Goal: Task Accomplishment & Management: Complete application form

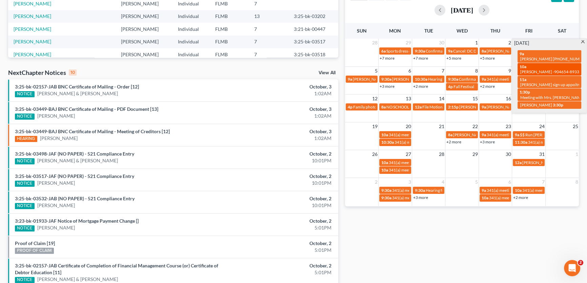
click at [544, 64] on div "10a [PERSON_NAME] -904654-8933" at bounding box center [550, 69] width 60 height 11
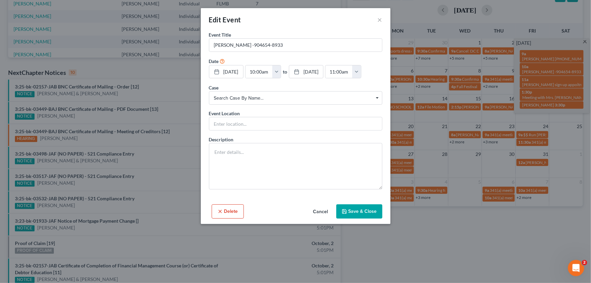
click at [436, 244] on div "Edit Event × Event Title * [PERSON_NAME] -904654-8933 Date [DATE] close Date [D…" at bounding box center [295, 141] width 591 height 283
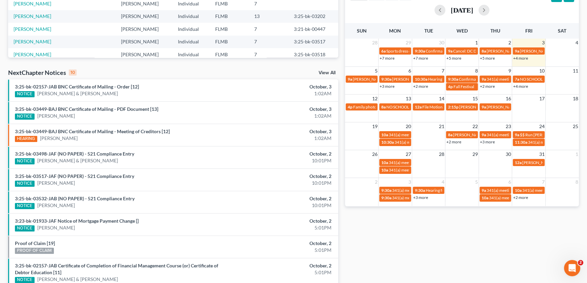
click at [518, 58] on link "+4 more" at bounding box center [520, 58] width 15 height 5
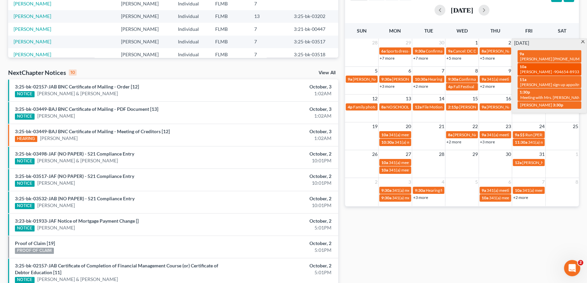
click at [541, 69] on span "[PERSON_NAME] -904654-8933" at bounding box center [549, 71] width 59 height 5
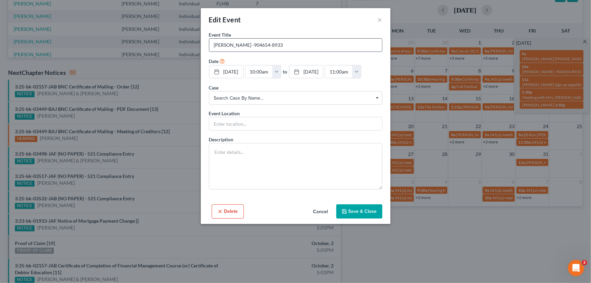
click at [257, 47] on input "[PERSON_NAME] -904654-8933" at bounding box center [295, 45] width 173 height 13
type input "[PERSON_NAME] -904-654-8933"
click at [381, 19] on button "×" at bounding box center [380, 20] width 5 height 8
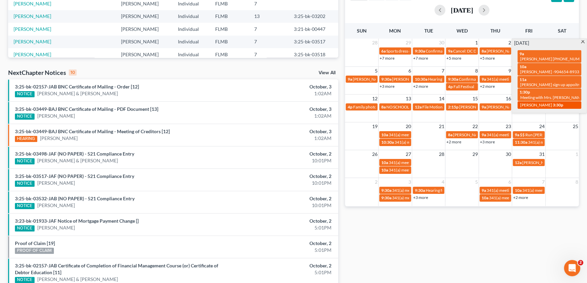
click at [545, 102] on span "[PERSON_NAME]" at bounding box center [536, 104] width 32 height 5
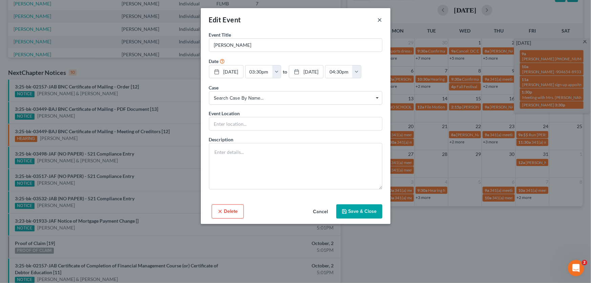
click at [381, 21] on button "×" at bounding box center [380, 20] width 5 height 8
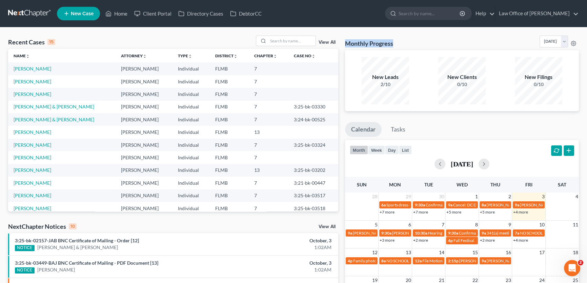
drag, startPoint x: 405, startPoint y: 41, endPoint x: 346, endPoint y: 42, distance: 59.3
click at [346, 42] on div "Monthly Progress Bankruptcy Bankruptcy [DATE] [DATE] [DATE] [DATE] [DATE] [DATE…" at bounding box center [462, 43] width 234 height 15
click at [346, 42] on h3 "Monthly Progress" at bounding box center [369, 43] width 48 height 8
click at [20, 13] on link at bounding box center [29, 13] width 43 height 12
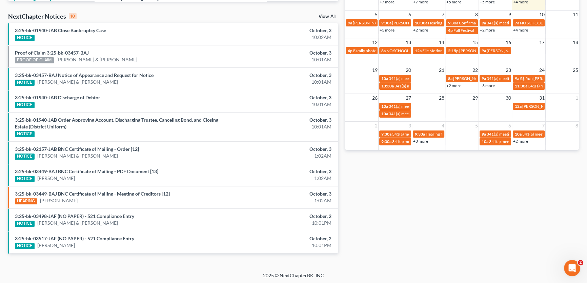
scroll to position [148, 0]
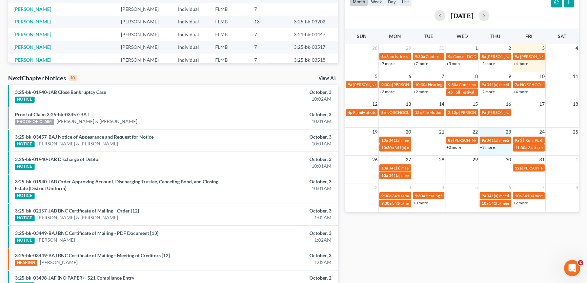
click at [487, 150] on td "+3 more" at bounding box center [496, 147] width 34 height 7
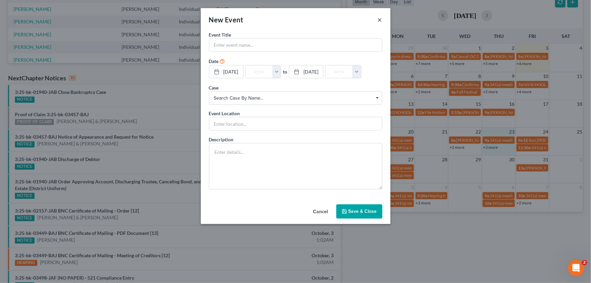
click at [381, 19] on button "×" at bounding box center [380, 20] width 5 height 8
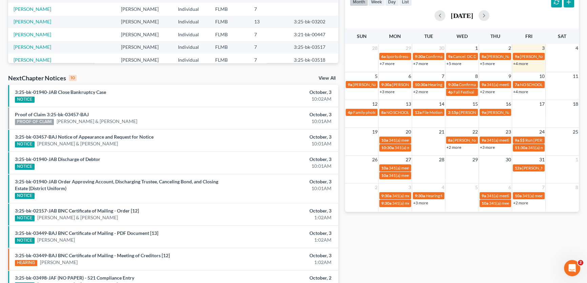
click at [486, 147] on link "+3 more" at bounding box center [487, 147] width 15 height 5
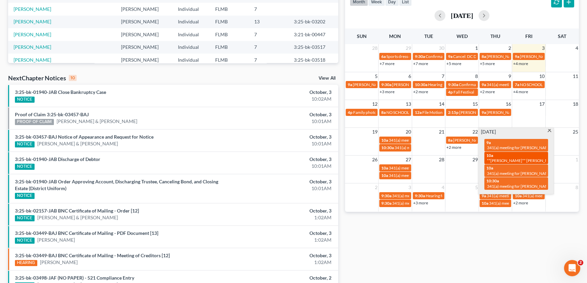
click at [525, 156] on div "10a **Alicia** Marcia Fair - send reminder 341 meeting (text)" at bounding box center [516, 158] width 60 height 11
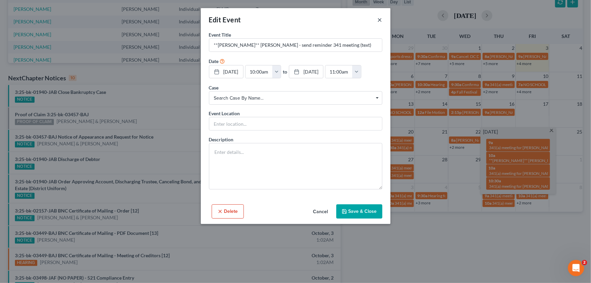
click at [381, 19] on button "×" at bounding box center [380, 20] width 5 height 8
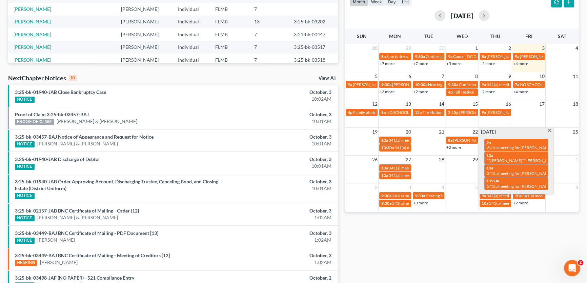
click at [441, 266] on div "Monthly Progress Bankruptcy Bankruptcy October 2025 September 2025 August 2025 …" at bounding box center [462, 106] width 241 height 439
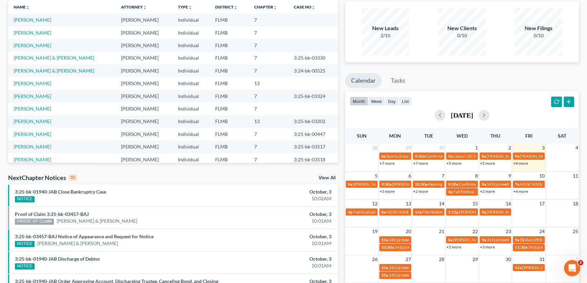
scroll to position [0, 0]
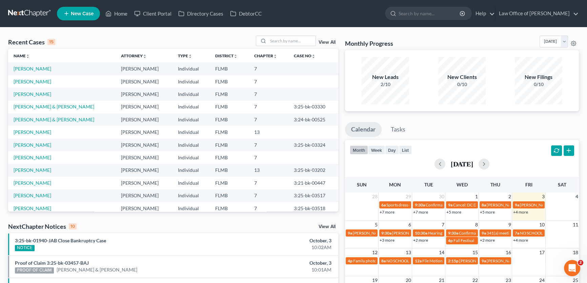
click at [268, 34] on div "Recent Cases 15 View All Name unfold_more expand_more expand_less Attorney unfo…" at bounding box center [293, 254] width 587 height 455
click at [273, 41] on input "search" at bounding box center [291, 41] width 47 height 10
type input "elmore"
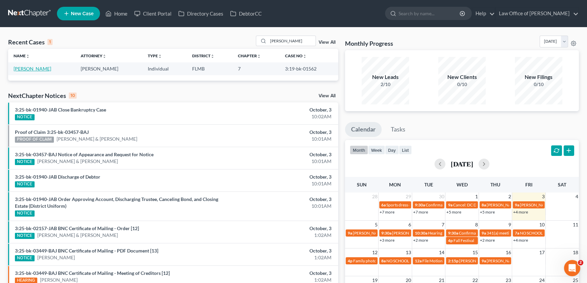
click at [20, 67] on link "Elmore, Kirk" at bounding box center [33, 69] width 38 height 6
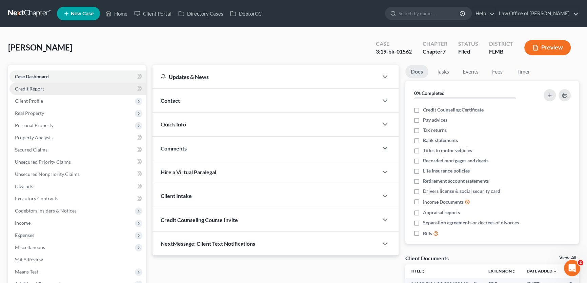
click at [49, 88] on link "Credit Report" at bounding box center [77, 89] width 136 height 12
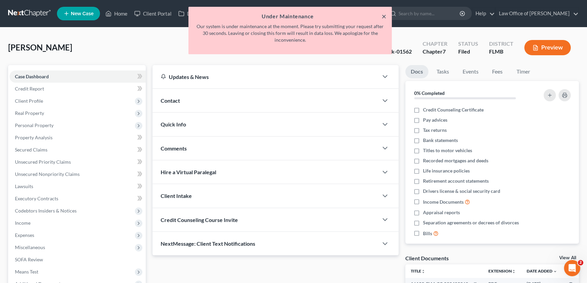
click at [385, 16] on button "×" at bounding box center [384, 16] width 5 height 8
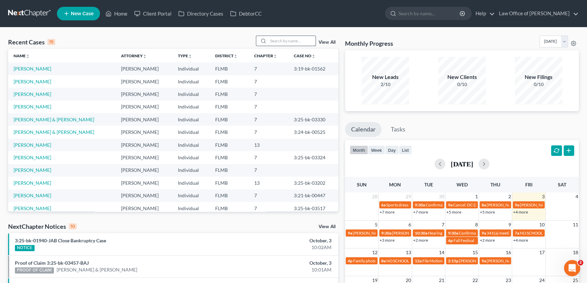
click at [285, 43] on input "search" at bounding box center [291, 41] width 47 height 10
type input "elmore"
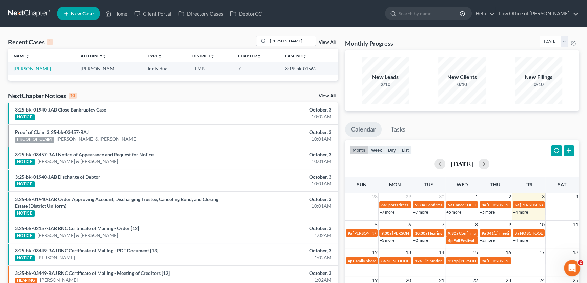
click at [93, 15] on span "New Case" at bounding box center [82, 13] width 23 height 5
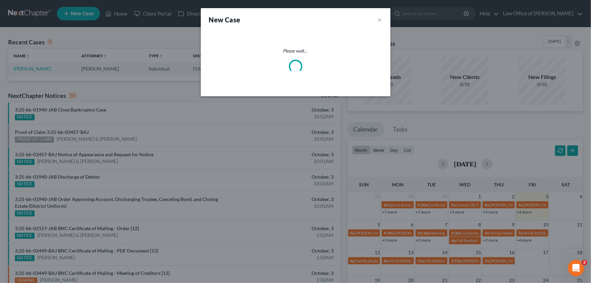
select select "15"
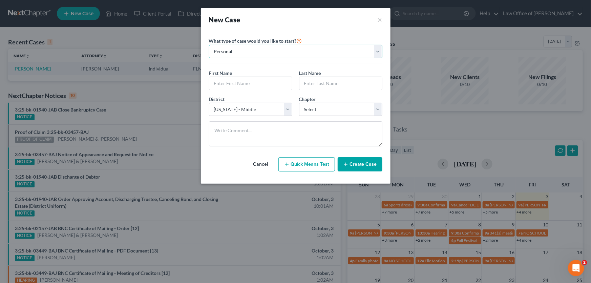
click at [276, 52] on select "Personal Business" at bounding box center [296, 52] width 174 height 14
click at [209, 45] on select "Personal Business" at bounding box center [296, 52] width 174 height 14
click at [250, 82] on input "text" at bounding box center [250, 83] width 83 height 13
type input "Amy"
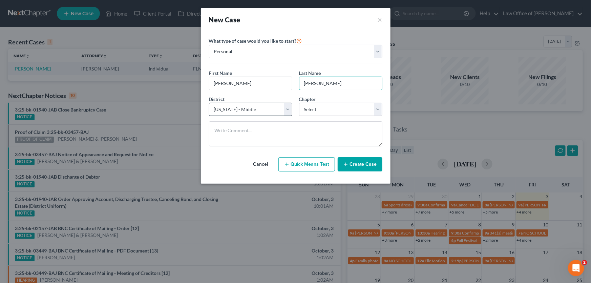
type input "Elmore"
click at [287, 110] on select "Select Alabama - Middle Alabama - Northern Alabama - Southern Alaska Arizona Ar…" at bounding box center [250, 110] width 83 height 14
click at [209, 103] on select "Select Alabama - Middle Alabama - Northern Alabama - Southern Alaska Arizona Ar…" at bounding box center [250, 110] width 83 height 14
click at [254, 111] on select "Select Alabama - Middle Alabama - Northern Alabama - Southern Alaska Arizona Ar…" at bounding box center [250, 110] width 83 height 14
select select "15"
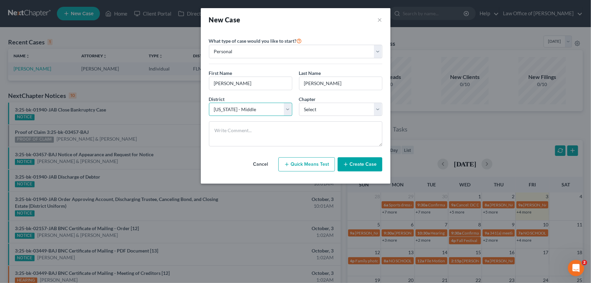
click at [209, 103] on select "Select Alabama - Middle Alabama - Northern Alabama - Southern Alaska Arizona Ar…" at bounding box center [250, 110] width 83 height 14
click at [324, 107] on select "Select 7 11 12 13" at bounding box center [340, 110] width 83 height 14
select select "0"
click at [299, 103] on select "Select 7 11 12 13" at bounding box center [340, 110] width 83 height 14
click at [354, 162] on button "Create Case" at bounding box center [360, 164] width 45 height 14
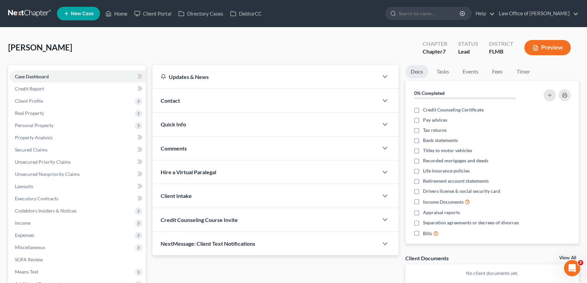
click at [217, 45] on div "Elmore, Amy Upgraded Chapter Chapter 7 Status Lead District FLMB Preview" at bounding box center [293, 50] width 571 height 29
click at [59, 85] on link "Credit Report" at bounding box center [77, 89] width 136 height 12
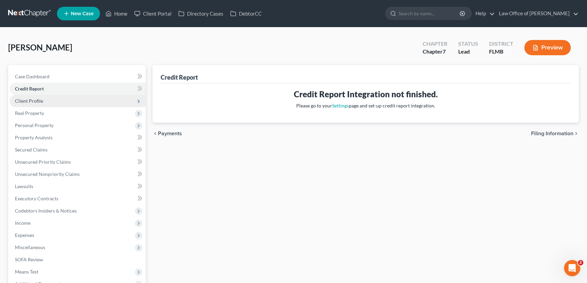
click at [53, 100] on span "Client Profile" at bounding box center [77, 101] width 136 height 12
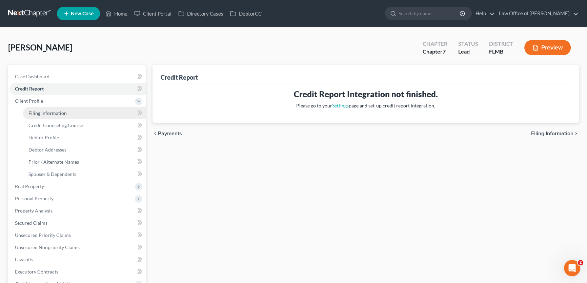
click at [50, 113] on span "Filing Information" at bounding box center [47, 113] width 38 height 6
select select "1"
select select "0"
select select "15"
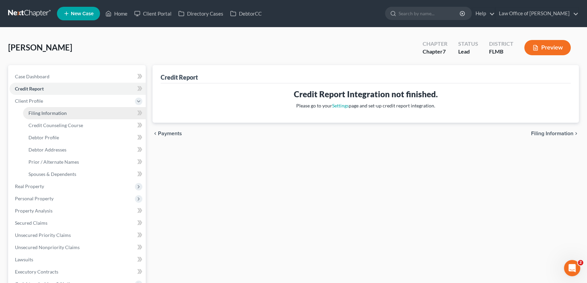
select select "0"
select select "9"
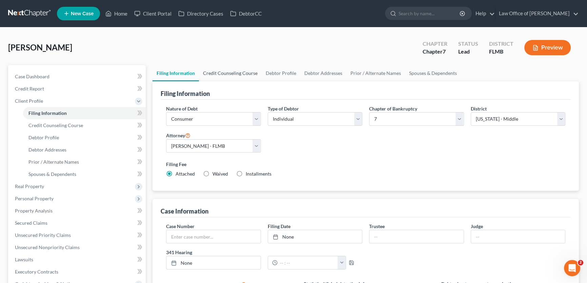
click at [240, 73] on link "Credit Counseling Course" at bounding box center [230, 73] width 63 height 16
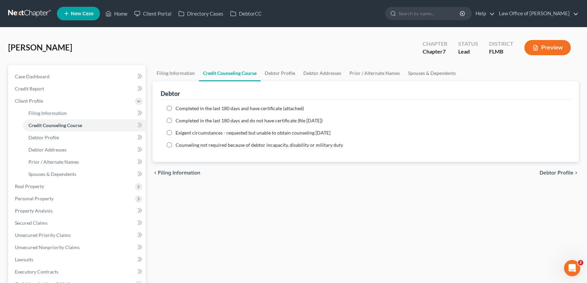
click at [229, 107] on span "Completed in the last 180 days and have certificate (attached)" at bounding box center [240, 108] width 128 height 6
click at [183, 107] on input "Completed in the last 180 days and have certificate (attached)" at bounding box center [180, 107] width 4 height 4
radio input "true"
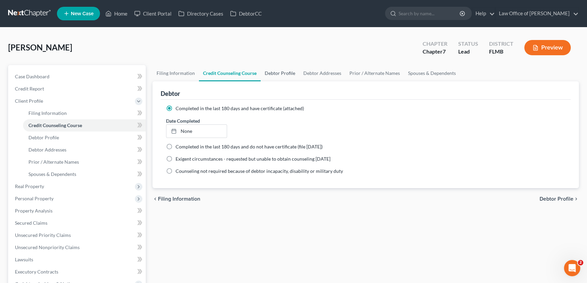
click at [282, 74] on link "Debtor Profile" at bounding box center [280, 73] width 39 height 16
select select "0"
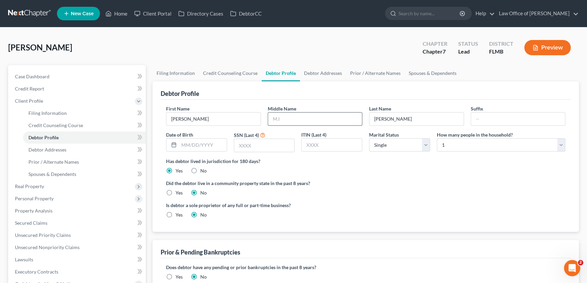
click at [300, 114] on input "text" at bounding box center [315, 119] width 94 height 13
click at [337, 121] on input "text" at bounding box center [315, 119] width 94 height 13
type input "N"
click at [317, 69] on link "Debtor Addresses" at bounding box center [323, 73] width 46 height 16
select select "0"
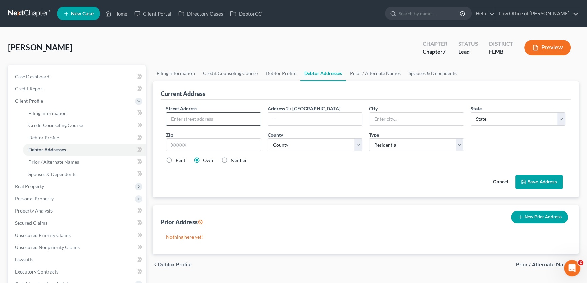
click at [200, 119] on input "text" at bounding box center [213, 119] width 94 height 13
type input "97158 Castle Ridge Dr"
type input "32097"
type input "Yulee"
select select "9"
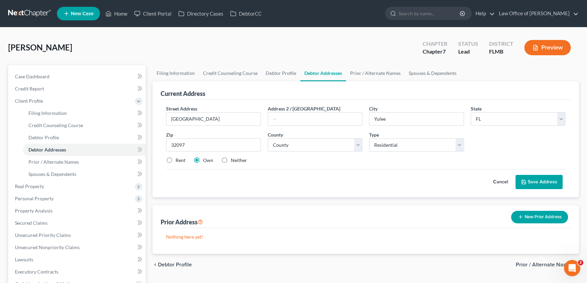
click at [354, 192] on div "Street Address * 97158 Castle Ridge Dr Address 2 / PO Box City * Yulee State * …" at bounding box center [366, 149] width 410 height 98
click at [329, 148] on select "County" at bounding box center [315, 145] width 95 height 14
click at [318, 148] on select "County Alachua County Baker County Bay County Bradford County Brevard County Br…" at bounding box center [315, 145] width 95 height 14
click at [319, 145] on select "County Alachua County Baker County Bay County Bradford County Brevard County Br…" at bounding box center [315, 145] width 95 height 14
select select "44"
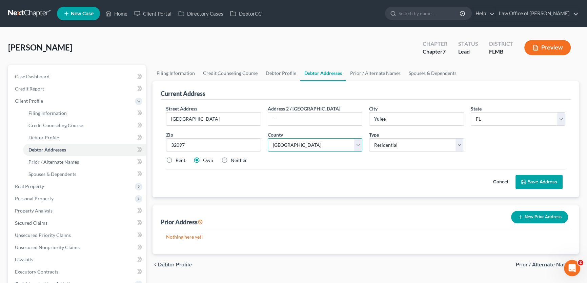
click at [268, 138] on select "County Alachua County Baker County Bay County Bradford County Brevard County Br…" at bounding box center [315, 145] width 95 height 14
click at [540, 184] on button "Save Address" at bounding box center [538, 182] width 47 height 14
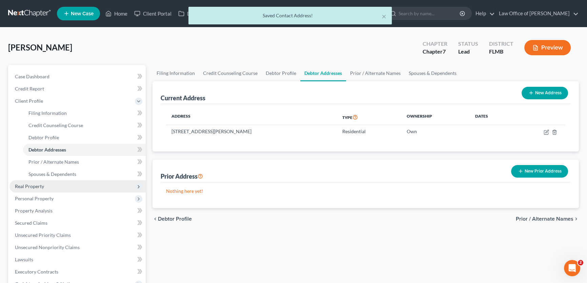
click at [33, 182] on span "Real Property" at bounding box center [77, 186] width 136 height 12
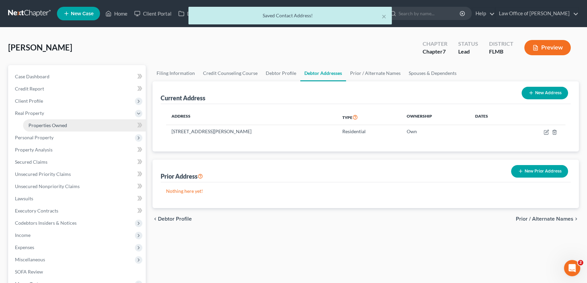
click at [56, 123] on span "Properties Owned" at bounding box center [47, 125] width 39 height 6
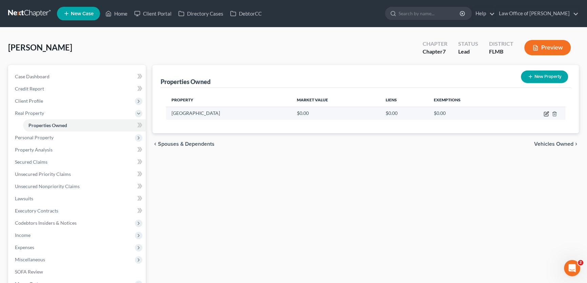
click at [548, 113] on icon "button" at bounding box center [546, 113] width 5 height 5
select select "9"
select select "44"
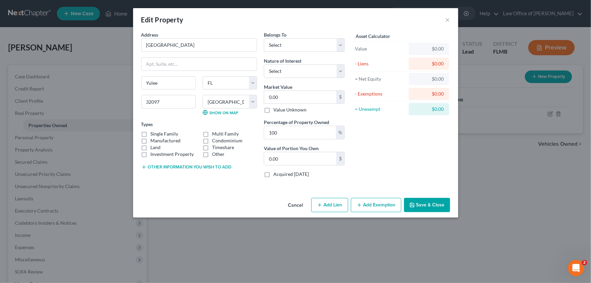
click at [324, 203] on button "Add Lien" at bounding box center [329, 205] width 37 height 14
select select "0"
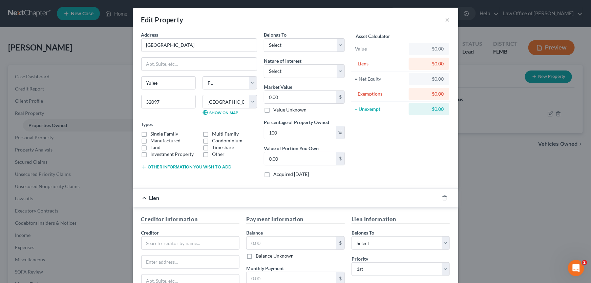
scroll to position [102, 0]
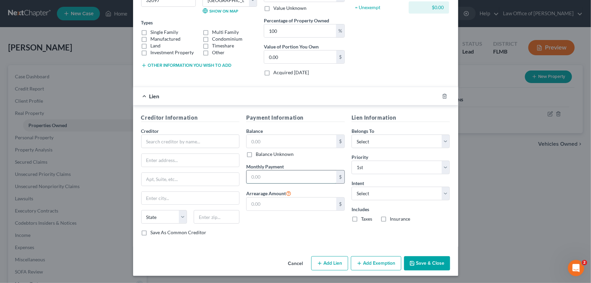
click at [284, 176] on input "text" at bounding box center [292, 176] width 90 height 13
type input "2,500"
click at [291, 142] on input "text" at bounding box center [292, 141] width 90 height 13
drag, startPoint x: 286, startPoint y: 217, endPoint x: 288, endPoint y: 212, distance: 5.6
click at [286, 217] on div "Payment Information Balance $ Balance Unknown Balance Undetermined $ Balance Un…" at bounding box center [295, 178] width 105 height 128
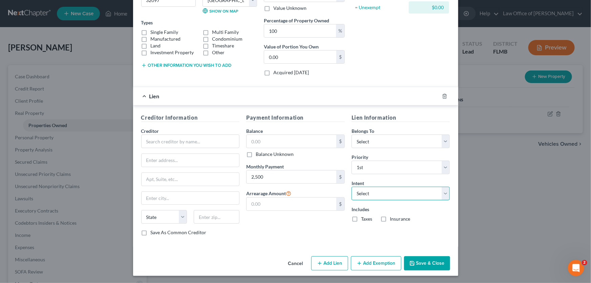
click at [404, 192] on select "Select Surrender Redeem Reaffirm Avoid Other" at bounding box center [401, 194] width 99 height 14
click at [317, 233] on div "Payment Information Balance $ Balance Unknown Balance Undetermined $ Balance Un…" at bounding box center [295, 178] width 105 height 128
click at [372, 198] on select "Select Surrender Redeem Reaffirm Avoid Other" at bounding box center [401, 194] width 99 height 14
select select "2"
click at [352, 187] on select "Select Surrender Redeem Reaffirm Avoid Other" at bounding box center [401, 194] width 99 height 14
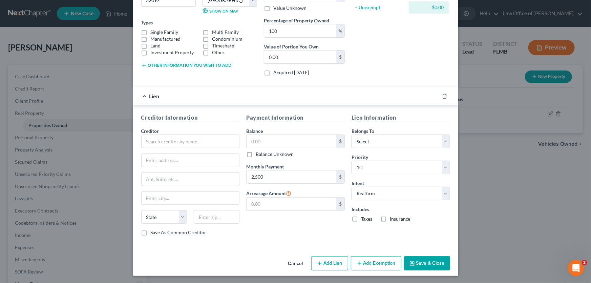
click at [361, 218] on label "Taxes" at bounding box center [366, 219] width 11 height 7
click at [364, 218] on input "Taxes" at bounding box center [366, 218] width 4 height 4
checkbox input "true"
click at [390, 218] on label "Insurance" at bounding box center [400, 219] width 21 height 7
click at [393, 218] on input "Insurance" at bounding box center [395, 218] width 4 height 4
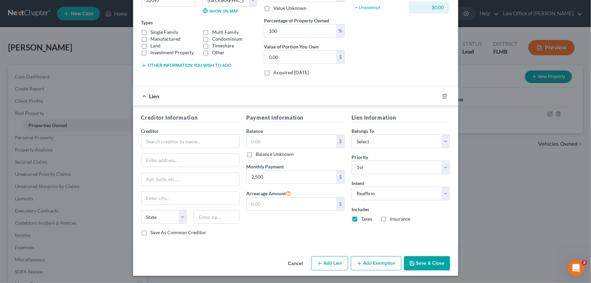
checkbox input "true"
click at [183, 143] on input "text" at bounding box center [190, 142] width 99 height 14
type input "Navy Federal CU"
click at [261, 225] on div "Payment Information Balance $ Balance Unknown Balance Undetermined $ Balance Un…" at bounding box center [295, 178] width 105 height 128
click at [432, 261] on button "Save & Close" at bounding box center [427, 263] width 46 height 14
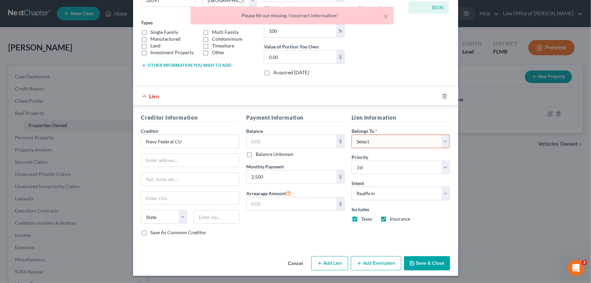
click at [396, 132] on div "Belongs To * Select Debtor 1 Only Debtor 2 Only Debtor 1 And Debtor 2 Only At L…" at bounding box center [401, 137] width 99 height 21
click at [392, 140] on select "Select Debtor 1 Only Debtor 2 Only Debtor 1 And Debtor 2 Only At Least One Of T…" at bounding box center [401, 142] width 99 height 14
select select "0"
click at [352, 135] on select "Select Debtor 1 Only Debtor 2 Only Debtor 1 And Debtor 2 Only At Least One Of T…" at bounding box center [401, 142] width 99 height 14
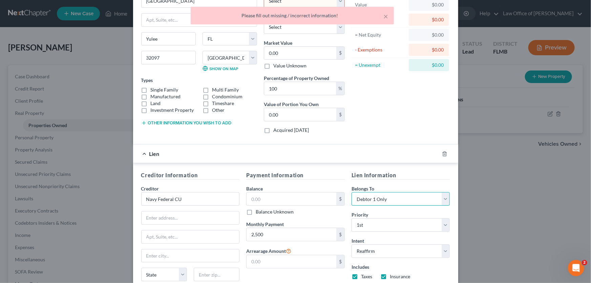
scroll to position [0, 0]
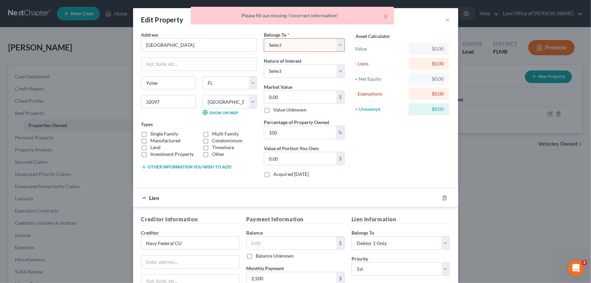
click at [322, 43] on select "Select Debtor 1 Only Debtor 2 Only Debtor 1 And Debtor 2 Only At Least One Of T…" at bounding box center [304, 45] width 81 height 14
select select "0"
click at [264, 38] on select "Select Debtor 1 Only Debtor 2 Only Debtor 1 And Debtor 2 Only At Least One Of T…" at bounding box center [304, 45] width 81 height 14
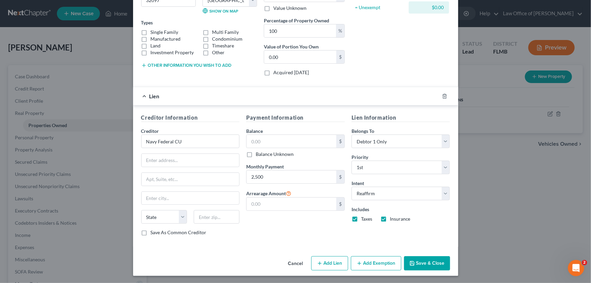
click at [422, 256] on button "Save & Close" at bounding box center [427, 263] width 46 height 14
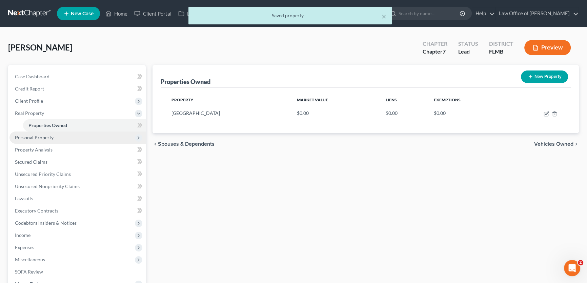
click at [38, 133] on span "Personal Property" at bounding box center [77, 137] width 136 height 12
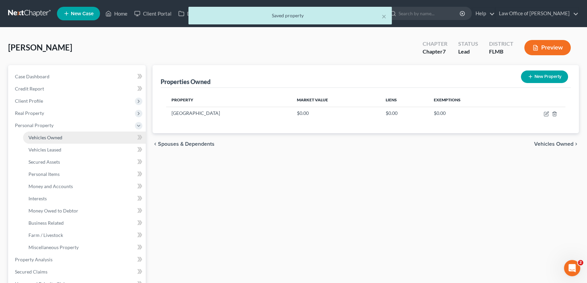
click at [38, 136] on span "Vehicles Owned" at bounding box center [45, 138] width 34 height 6
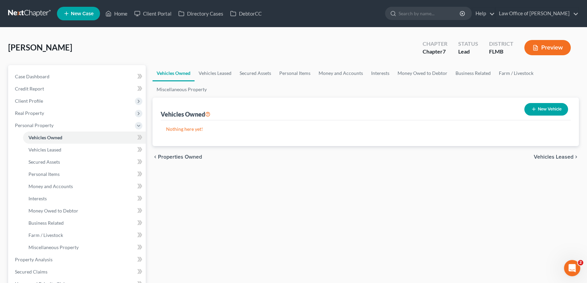
click at [550, 112] on button "New Vehicle" at bounding box center [546, 109] width 44 height 13
select select "0"
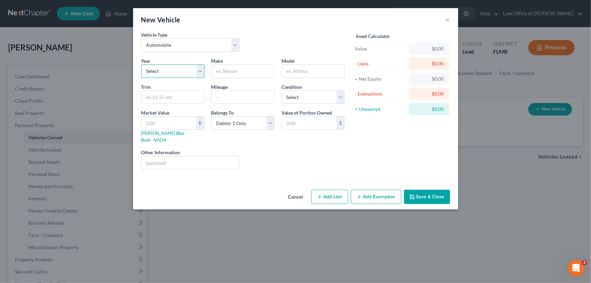
click at [181, 67] on select "Select 2026 2025 2024 2023 2022 2021 2020 2019 2018 2017 2016 2015 2014 2013 20…" at bounding box center [172, 71] width 63 height 14
select select "10"
click at [141, 64] on select "Select 2026 2025 2024 2023 2022 2021 2020 2019 2018 2017 2016 2015 2014 2013 20…" at bounding box center [172, 71] width 63 height 14
click at [240, 68] on input "text" at bounding box center [243, 71] width 63 height 13
type input "BMW"
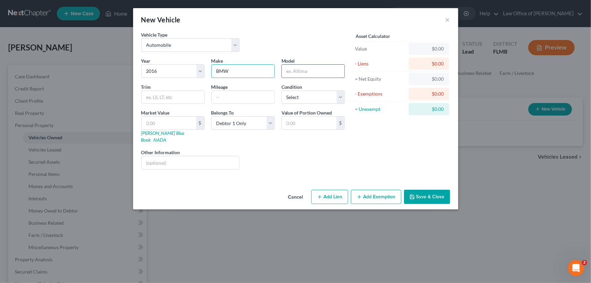
click at [291, 73] on input "text" at bounding box center [313, 71] width 63 height 13
type input "z"
type input "z4"
click at [305, 160] on div "Liens Select" at bounding box center [295, 159] width 105 height 21
click at [182, 123] on input "text" at bounding box center [169, 123] width 55 height 13
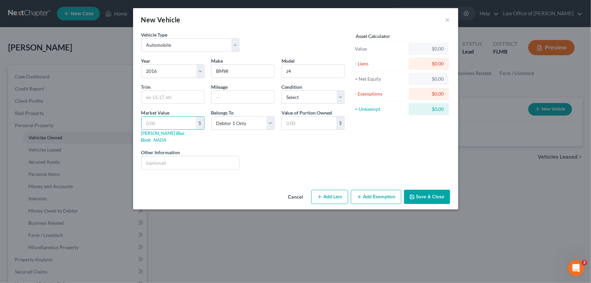
click at [252, 149] on div "Liens Select" at bounding box center [295, 159] width 105 height 21
click at [247, 149] on div "Liens Select" at bounding box center [295, 159] width 105 height 21
click at [241, 102] on input "text" at bounding box center [243, 97] width 63 height 13
click at [390, 150] on div "Asset Calculator Value $0.00 - Liens $0.00 = Net Equity $0.00 - Exemptions $0.0…" at bounding box center [400, 103] width 105 height 144
click at [224, 95] on input "text" at bounding box center [243, 97] width 63 height 13
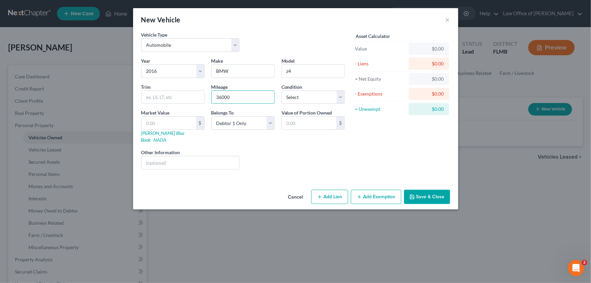
type input "36000"
click at [271, 154] on div "Liens Select" at bounding box center [295, 159] width 105 height 21
click at [336, 190] on button "Add Lien" at bounding box center [329, 197] width 37 height 14
select select "0"
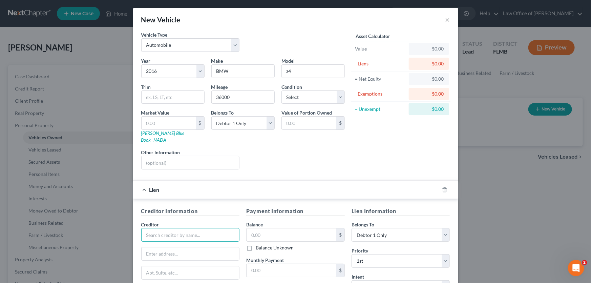
click at [178, 221] on div "Creditor *" at bounding box center [190, 231] width 99 height 21
click at [182, 243] on div "Vystar Credit Union" at bounding box center [182, 246] width 70 height 7
type input "Vystar Credit Union"
type input "PO Box 71050"
type input "Charlotte"
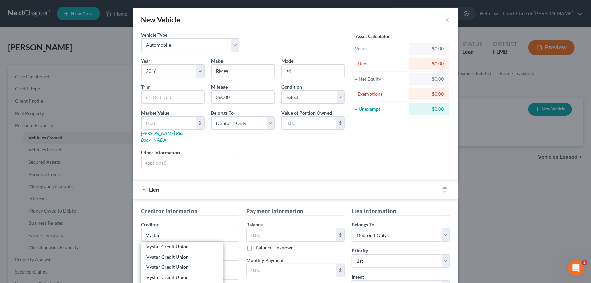
select select "28"
type input "28272"
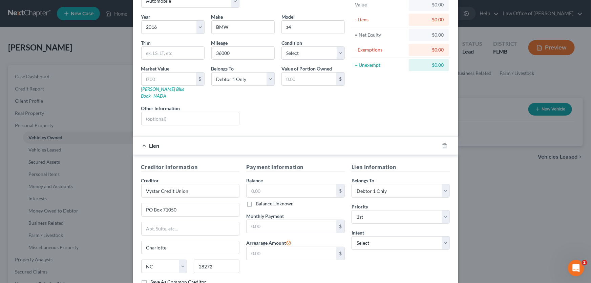
scroll to position [87, 0]
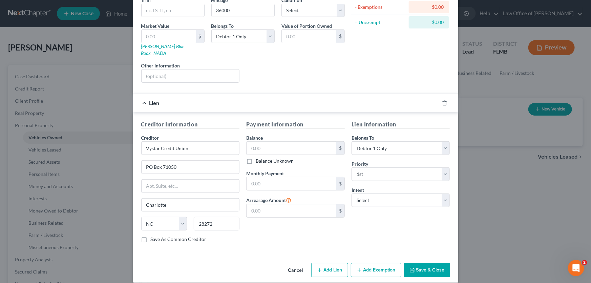
click at [274, 184] on div "Payment Information Balance $ Balance Unknown Balance Undetermined $ Balance Un…" at bounding box center [295, 184] width 105 height 128
click at [274, 177] on input "text" at bounding box center [292, 183] width 90 height 13
type input "463"
click at [328, 238] on div "Payment Information Balance $ Balance Unknown Balance Undetermined $ Balance Un…" at bounding box center [295, 184] width 105 height 128
click at [391, 194] on select "Select Surrender Redeem Reaffirm Avoid Other" at bounding box center [401, 201] width 99 height 14
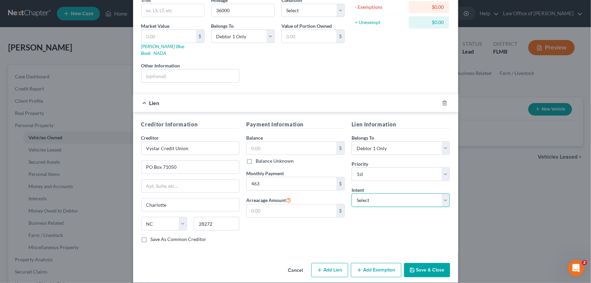
select select "2"
click at [352, 194] on select "Select Surrender Redeem Reaffirm Avoid Other" at bounding box center [401, 201] width 99 height 14
click at [431, 263] on button "Save & Close" at bounding box center [427, 270] width 46 height 14
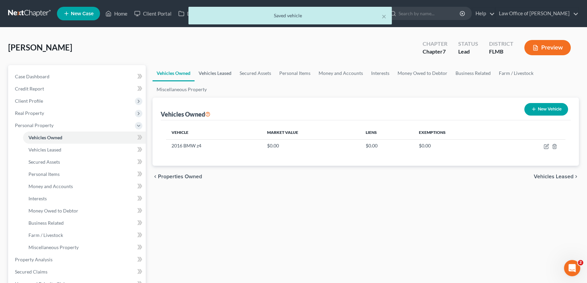
click at [220, 70] on link "Vehicles Leased" at bounding box center [215, 73] width 41 height 16
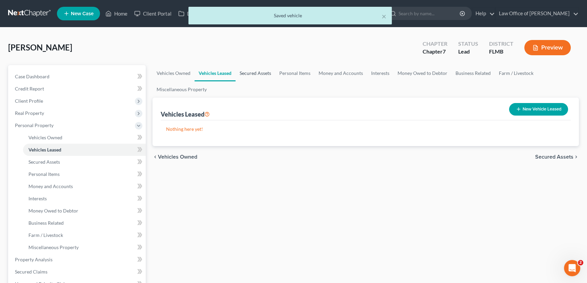
click at [258, 73] on link "Secured Assets" at bounding box center [256, 73] width 40 height 16
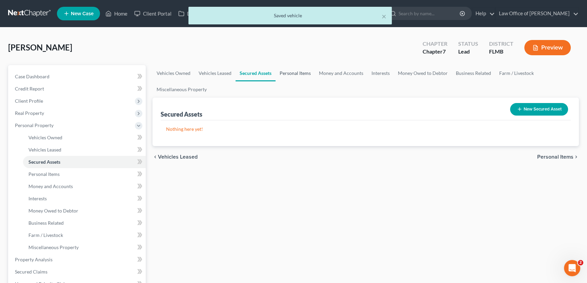
click at [297, 74] on link "Personal Items" at bounding box center [295, 73] width 39 height 16
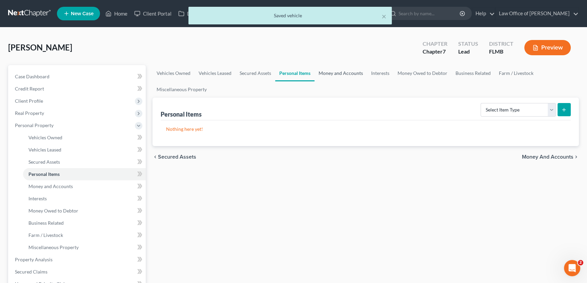
click at [331, 71] on link "Money and Accounts" at bounding box center [340, 73] width 53 height 16
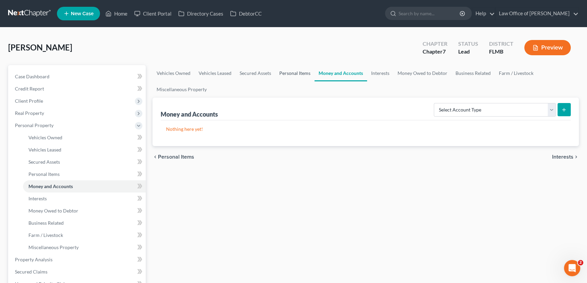
click at [306, 74] on link "Personal Items" at bounding box center [294, 73] width 39 height 16
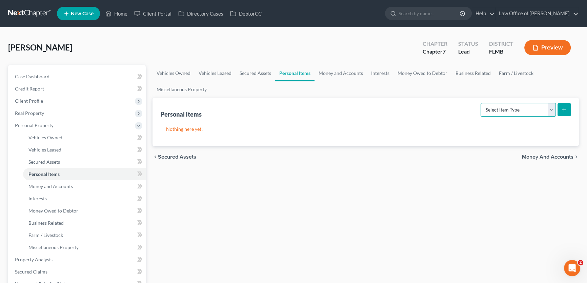
click at [504, 110] on select "Select Item Type Clothing Collectibles Of Value Electronics Firearms Household …" at bounding box center [518, 110] width 75 height 14
select select "household_goods"
click at [481, 103] on select "Select Item Type Clothing Collectibles Of Value Electronics Firearms Household …" at bounding box center [518, 110] width 75 height 14
click at [560, 111] on button "submit" at bounding box center [563, 109] width 13 height 13
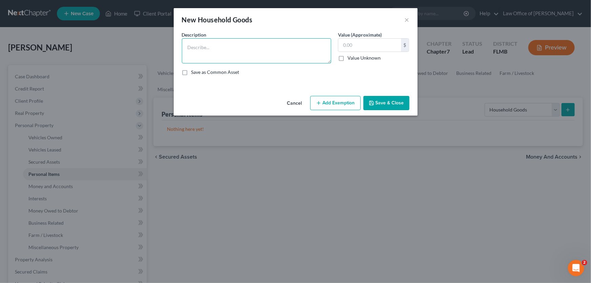
click at [269, 48] on textarea at bounding box center [256, 50] width 149 height 25
click at [407, 17] on button "×" at bounding box center [407, 20] width 5 height 8
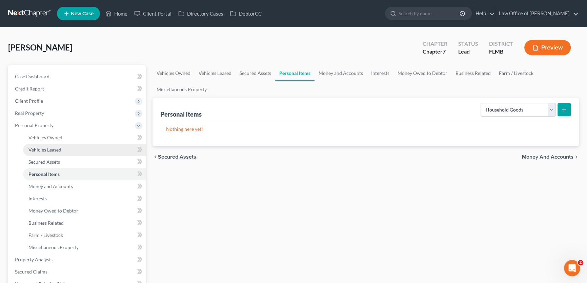
click at [68, 150] on link "Vehicles Leased" at bounding box center [84, 150] width 123 height 12
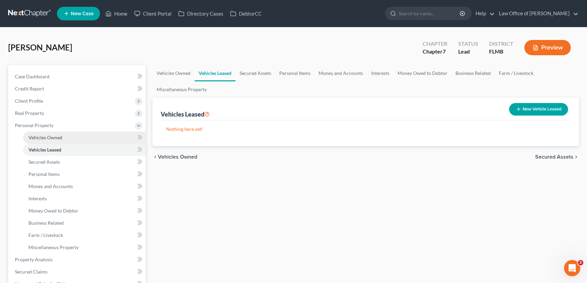
click at [48, 136] on span "Vehicles Owned" at bounding box center [45, 138] width 34 height 6
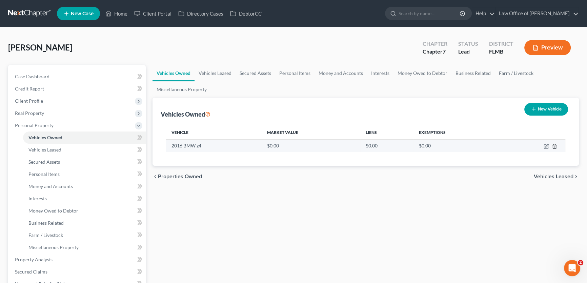
click at [554, 146] on icon "button" at bounding box center [554, 146] width 5 height 5
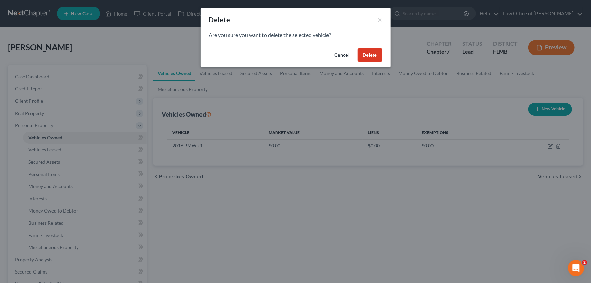
click at [377, 53] on button "Delete" at bounding box center [370, 55] width 25 height 14
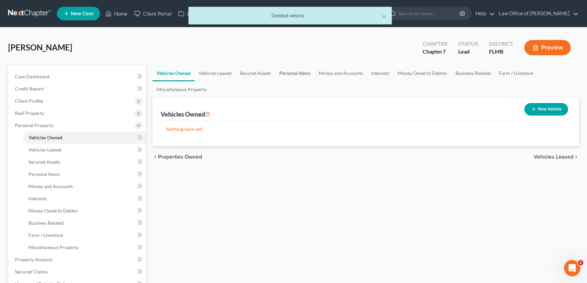
click at [306, 73] on link "Personal Items" at bounding box center [294, 73] width 39 height 16
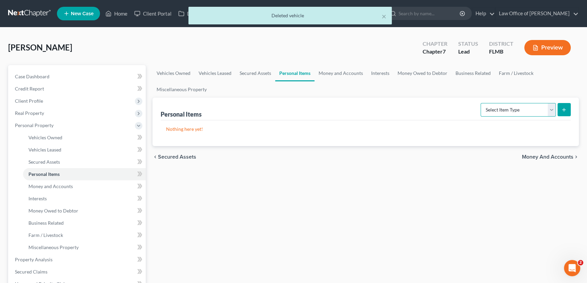
click at [511, 113] on select "Select Item Type Clothing Collectibles Of Value Electronics Firearms Household …" at bounding box center [518, 110] width 75 height 14
select select "household_goods"
click at [481, 103] on select "Select Item Type Clothing Collectibles Of Value Electronics Firearms Household …" at bounding box center [518, 110] width 75 height 14
click at [563, 114] on button "submit" at bounding box center [563, 109] width 13 height 13
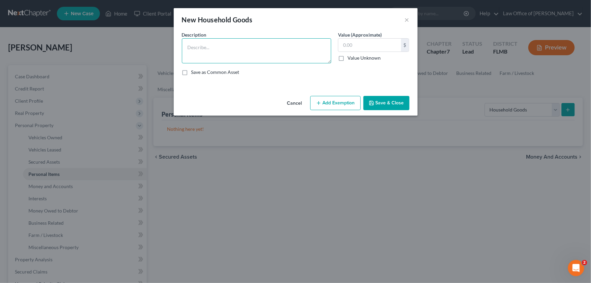
click at [250, 51] on textarea at bounding box center [256, 50] width 149 height 25
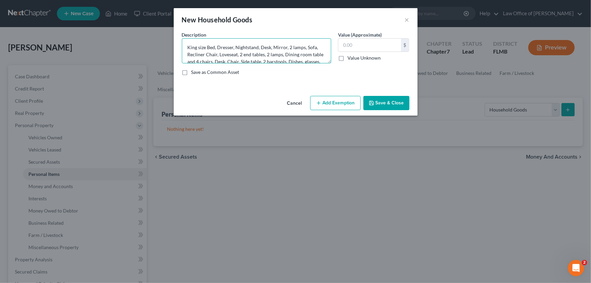
click at [274, 45] on textarea "King size Bed, Dresser, Nightstand, Desk, Mirror, 2 lamps, Sofa, Recliner Chair…" at bounding box center [256, 50] width 149 height 25
click at [217, 45] on textarea "King size Bed, Dresser, Nightstand, Desk, Mirror, 2 lamps, Sofa, Recliner Chair…" at bounding box center [256, 50] width 149 height 25
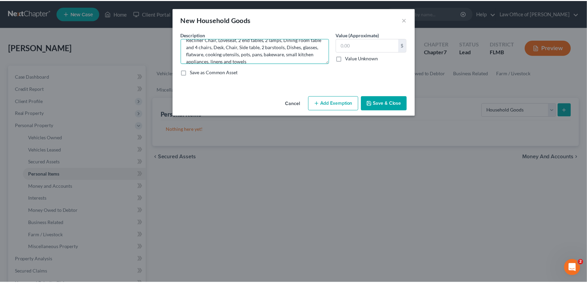
scroll to position [21, 0]
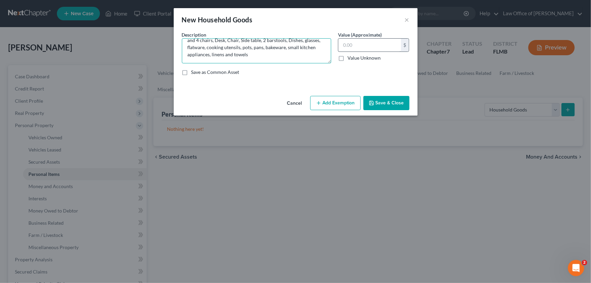
type textarea "King size Bed, Dresser, Nightstand, Desk, Mirror, 2 lamps, Sofa, Recliner Chair…"
click at [352, 48] on input "text" at bounding box center [370, 45] width 63 height 13
type input "1,500"
click at [384, 103] on button "Save & Close" at bounding box center [387, 103] width 46 height 14
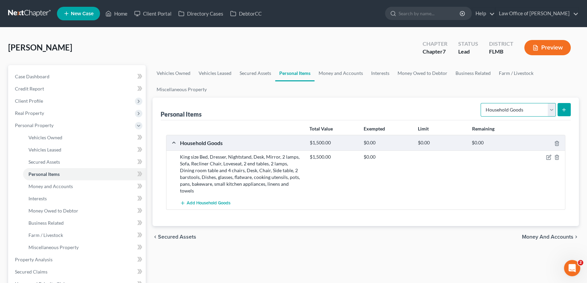
click at [533, 110] on select "Select Item Type Clothing Collectibles Of Value Electronics Firearms Household …" at bounding box center [518, 110] width 75 height 14
select select "electronics"
click at [481, 103] on select "Select Item Type Clothing Collectibles Of Value Electronics Firearms Household …" at bounding box center [518, 110] width 75 height 14
click at [564, 107] on icon "submit" at bounding box center [563, 109] width 5 height 5
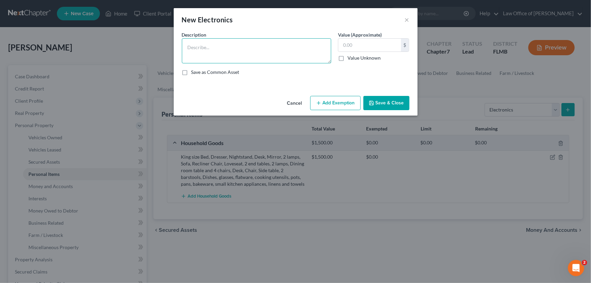
click at [297, 47] on textarea at bounding box center [256, 50] width 149 height 25
type textarea "T"
type textarea "$"
type textarea "48 in TV, Cell phone, Laptop computer, 24 in TV, smart speaker"
click at [386, 48] on input "text" at bounding box center [370, 45] width 63 height 13
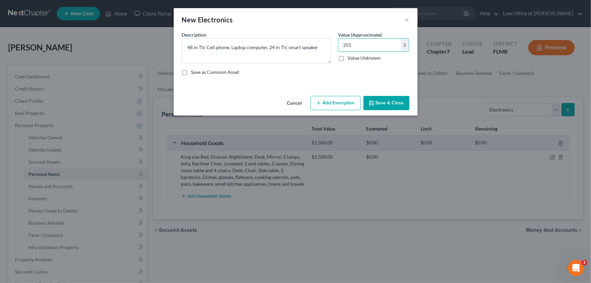
type input "255"
click at [398, 103] on button "Save & Close" at bounding box center [387, 103] width 46 height 14
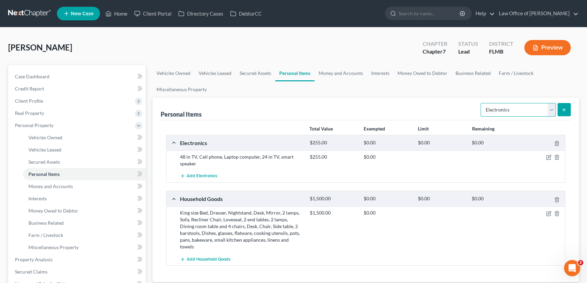
click at [511, 114] on select "Select Item Type Clothing Collectibles Of Value Electronics Firearms Household …" at bounding box center [518, 110] width 75 height 14
select select "clothing"
click at [481, 103] on select "Select Item Type Clothing Collectibles Of Value Electronics Firearms Household …" at bounding box center [518, 110] width 75 height 14
click at [559, 110] on button "submit" at bounding box center [563, 109] width 13 height 13
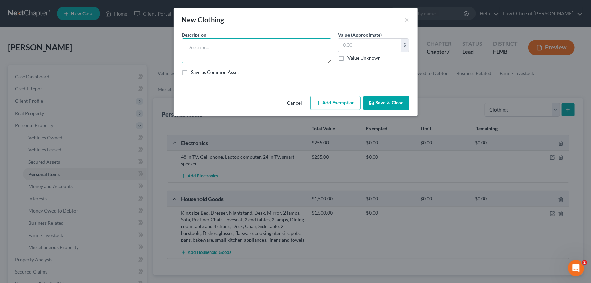
click at [239, 54] on textarea at bounding box center [256, 50] width 149 height 25
type textarea "Woman's wardrobe"
click at [361, 64] on div "Description * Woman's wardrobe Value (Approximate) $ Value Unknown Balance Unde…" at bounding box center [296, 56] width 235 height 50
drag, startPoint x: 365, startPoint y: 44, endPoint x: 360, endPoint y: 46, distance: 6.2
click at [365, 44] on input "text" at bounding box center [370, 45] width 63 height 13
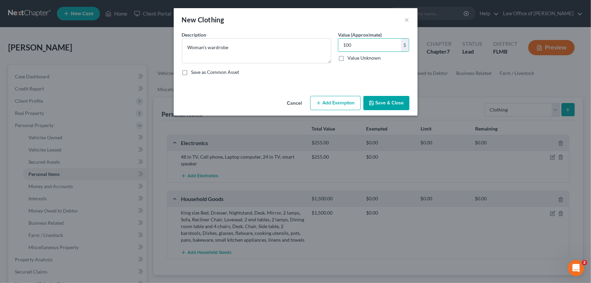
type input "100"
click at [396, 102] on button "Save & Close" at bounding box center [387, 103] width 46 height 14
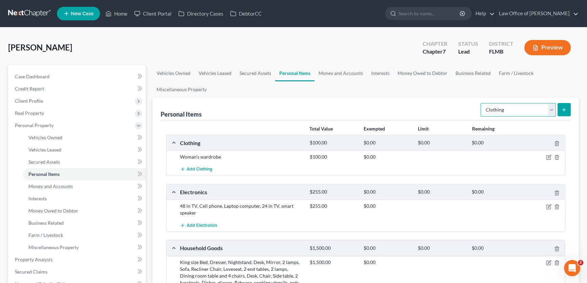
click at [504, 108] on select "Select Item Type Clothing Collectibles Of Value Electronics Firearms Household …" at bounding box center [518, 110] width 75 height 14
click at [481, 103] on select "Select Item Type Clothing Collectibles Of Value Electronics Firearms Household …" at bounding box center [518, 110] width 75 height 14
click at [523, 104] on select "Select Item Type Clothing Collectibles Of Value Electronics Firearms Household …" at bounding box center [518, 110] width 75 height 14
select select "jewelry"
click at [481, 103] on select "Select Item Type Clothing Collectibles Of Value Electronics Firearms Household …" at bounding box center [518, 110] width 75 height 14
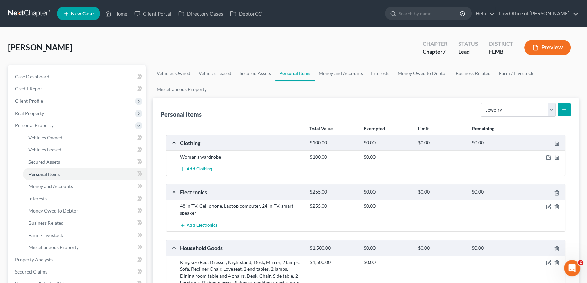
click at [563, 111] on icon "submit" at bounding box center [563, 109] width 5 height 5
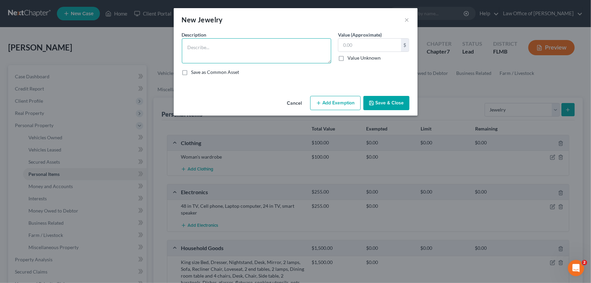
click at [264, 45] on textarea at bounding box center [256, 50] width 149 height 25
type textarea "Silver Necklace, Costume Jewelry"
click at [350, 42] on input "text" at bounding box center [370, 45] width 63 height 13
type input "200"
click at [390, 102] on button "Save & Close" at bounding box center [387, 103] width 46 height 14
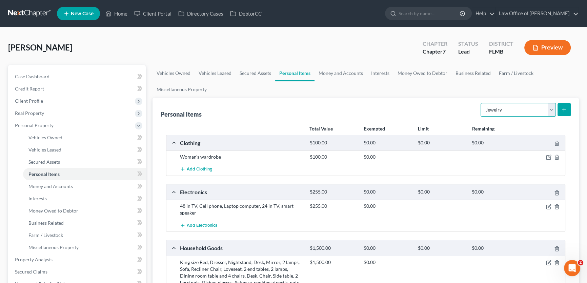
click at [505, 112] on select "Select Item Type Clothing Collectibles Of Value Electronics Firearms Household …" at bounding box center [518, 110] width 75 height 14
click at [294, 95] on ul "Vehicles Owned Vehicles Leased Secured Assets Personal Items Money and Accounts…" at bounding box center [365, 81] width 426 height 33
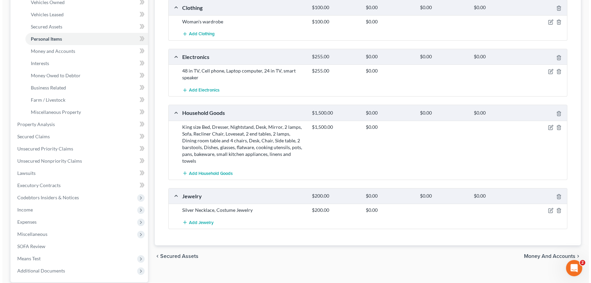
scroll to position [198, 0]
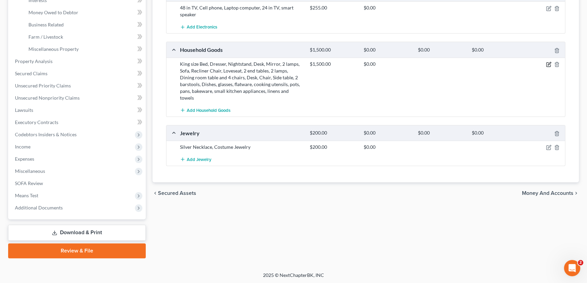
click at [549, 63] on icon "button" at bounding box center [548, 64] width 5 height 5
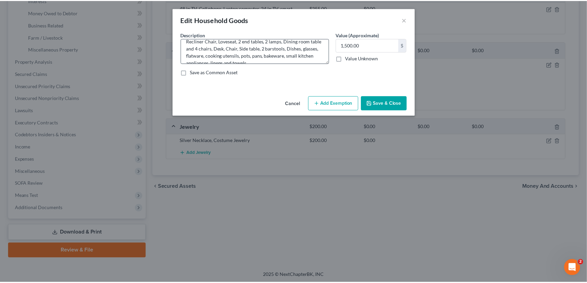
scroll to position [21, 0]
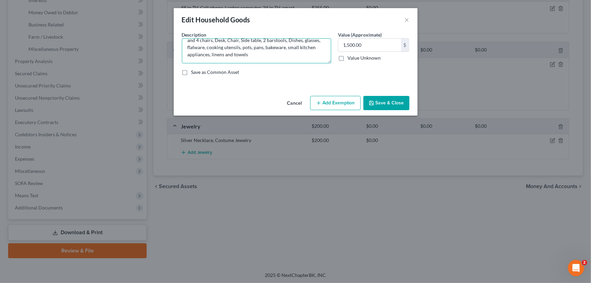
click at [276, 52] on textarea "King size Bed, Dresser, Nightstand, Desk, Mirror, 2 lamps, Sofa, Recliner Chair…" at bounding box center [256, 50] width 149 height 25
type textarea "King size Bed, Dresser, Nightstand, Desk, Mirror, 2 lamps, Sofa, Recliner Chair…"
click at [399, 96] on button "Save & Close" at bounding box center [387, 103] width 46 height 14
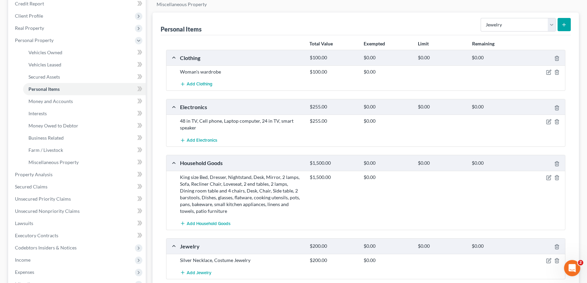
scroll to position [0, 0]
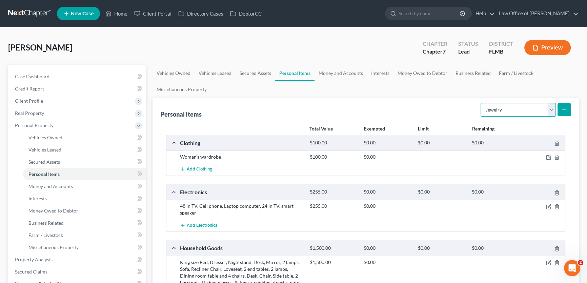
click at [528, 114] on select "Select Item Type Clothing Collectibles Of Value Electronics Firearms Household …" at bounding box center [518, 110] width 75 height 14
select select "other"
click at [481, 103] on select "Select Item Type Clothing Collectibles Of Value Electronics Firearms Household …" at bounding box center [518, 110] width 75 height 14
click at [567, 108] on button "submit" at bounding box center [563, 109] width 13 height 13
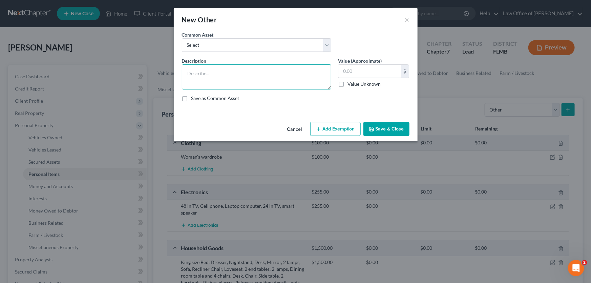
click at [267, 78] on textarea at bounding box center [256, 76] width 149 height 25
click at [250, 73] on textarea "weed Wacker, carpet cleaner" at bounding box center [256, 76] width 149 height 25
type textarea "weed Wacker, carpet cleaner"
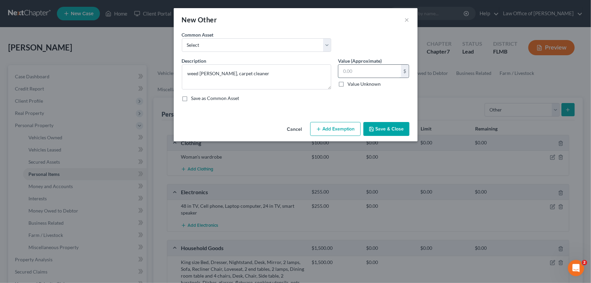
click at [385, 67] on input "text" at bounding box center [370, 71] width 63 height 13
type input "100"
click at [245, 70] on textarea "weed Wacker, carpet cleaner" at bounding box center [256, 76] width 149 height 25
click at [266, 73] on textarea "weed Wacker, carpet cleaner" at bounding box center [256, 76] width 149 height 25
type textarea "weed Wacker, carpet cleaner"
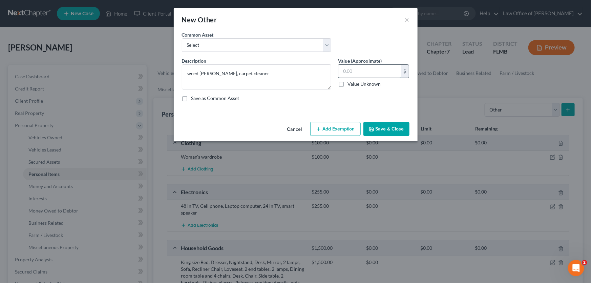
click at [384, 74] on input "text" at bounding box center [370, 71] width 63 height 13
type input "50"
click at [397, 128] on button "Save & Close" at bounding box center [387, 129] width 46 height 14
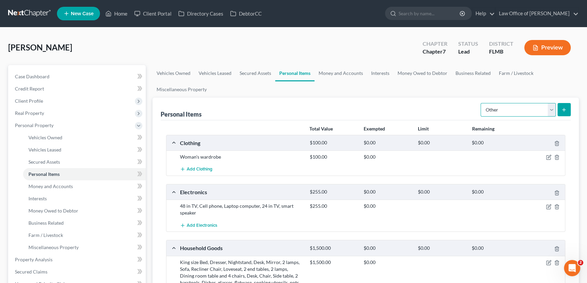
click at [511, 107] on select "Select Item Type Clothing Collectibles Of Value Electronics Firearms Household …" at bounding box center [518, 110] width 75 height 14
select select "pets"
click at [481, 103] on select "Select Item Type Clothing Collectibles Of Value Electronics Firearms Household …" at bounding box center [518, 110] width 75 height 14
click at [562, 108] on icon "submit" at bounding box center [563, 109] width 5 height 5
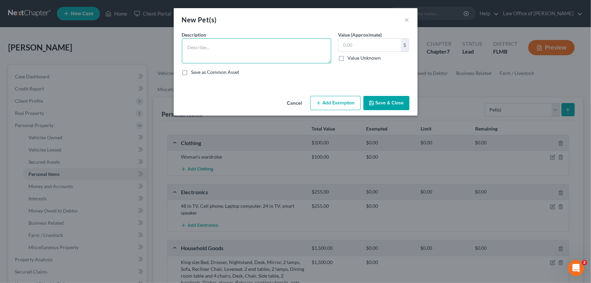
drag, startPoint x: 269, startPoint y: 61, endPoint x: 275, endPoint y: 57, distance: 7.8
click at [268, 60] on textarea at bounding box center [256, 50] width 149 height 25
type textarea "Dog"
drag, startPoint x: 395, startPoint y: 104, endPoint x: 388, endPoint y: 102, distance: 7.2
click at [391, 102] on button "Save & Close" at bounding box center [387, 103] width 46 height 14
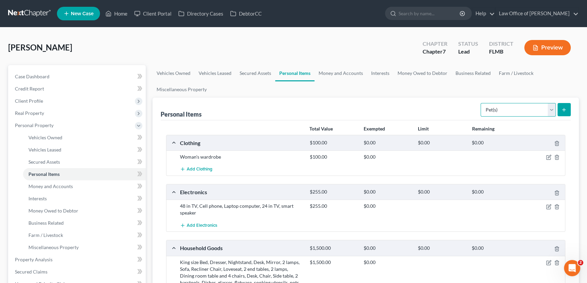
click at [531, 109] on select "Select Item Type Clothing Collectibles Of Value Electronics Firearms Household …" at bounding box center [518, 110] width 75 height 14
select select "sports_and_hobby_equipment"
click at [481, 103] on select "Select Item Type Clothing Collectibles Of Value Electronics Firearms Household …" at bounding box center [518, 110] width 75 height 14
click at [570, 109] on button "submit" at bounding box center [563, 109] width 13 height 13
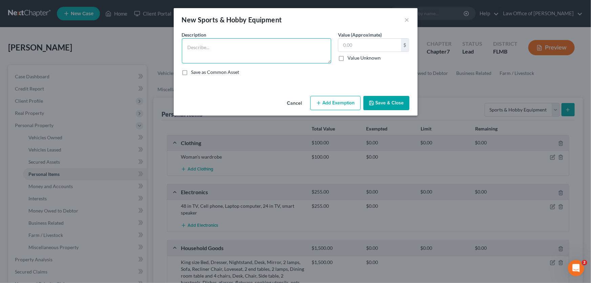
click at [266, 53] on textarea at bounding box center [256, 50] width 149 height 25
type textarea "Treadmill"
click at [384, 47] on input "text" at bounding box center [370, 45] width 63 height 13
type input "10"
click at [387, 107] on button "Save & Close" at bounding box center [387, 103] width 46 height 14
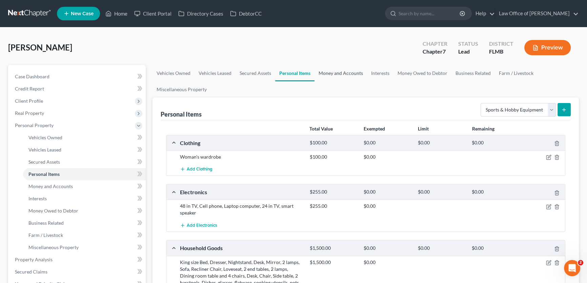
click at [340, 70] on link "Money and Accounts" at bounding box center [340, 73] width 53 height 16
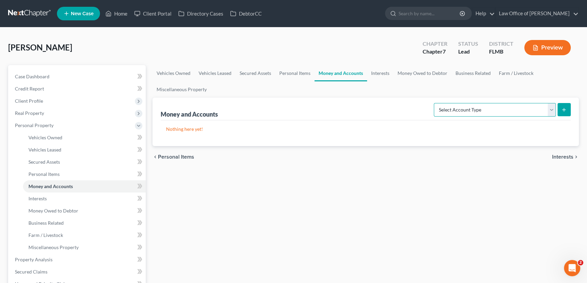
click at [487, 107] on select "Select Account Type Brokerage Cash on Hand Certificates of Deposit Checking Acc…" at bounding box center [495, 110] width 122 height 14
select select "checking"
click at [435, 103] on select "Select Account Type Brokerage Cash on Hand Certificates of Deposit Checking Acc…" at bounding box center [495, 110] width 122 height 14
click at [566, 103] on button "submit" at bounding box center [563, 109] width 13 height 13
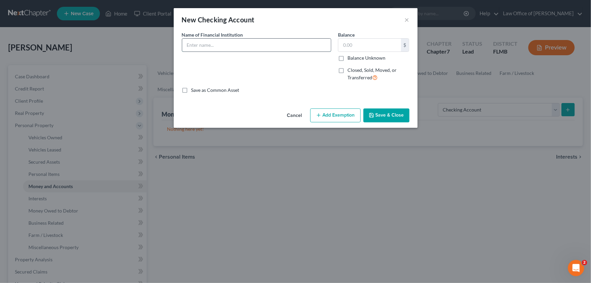
click at [255, 49] on input "text" at bounding box center [256, 45] width 149 height 13
type input "Bank of America"
drag, startPoint x: 377, startPoint y: 106, endPoint x: 376, endPoint y: 109, distance: 3.5
click at [377, 106] on div "Cancel Add Exemption Save & Close" at bounding box center [296, 117] width 244 height 22
click at [376, 116] on button "Save & Close" at bounding box center [387, 115] width 46 height 14
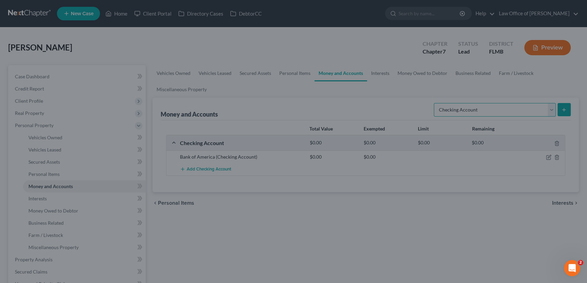
click at [493, 109] on select "Select Account Type Brokerage Cash on Hand Certificates of Deposit Checking Acc…" at bounding box center [495, 110] width 122 height 14
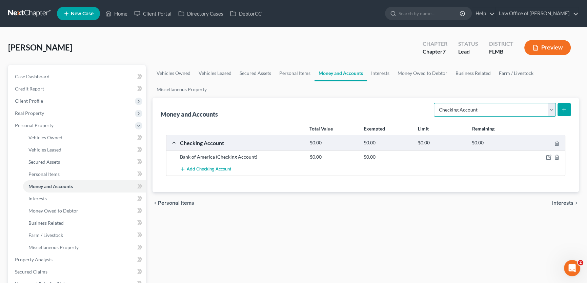
click at [435, 103] on select "Select Account Type Brokerage Cash on Hand Certificates of Deposit Checking Acc…" at bounding box center [495, 110] width 122 height 14
click at [561, 107] on button "submit" at bounding box center [563, 109] width 13 height 13
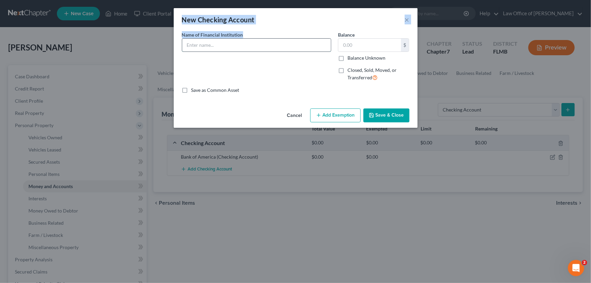
click at [209, 44] on input "text" at bounding box center [256, 45] width 149 height 13
click at [211, 46] on input "text" at bounding box center [256, 45] width 149 height 13
type input "Wells Fargo"
click at [381, 120] on button "Save & Close" at bounding box center [387, 115] width 46 height 14
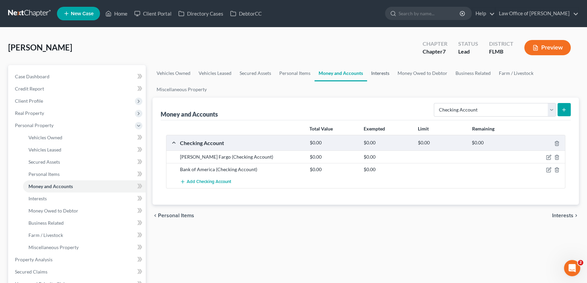
click at [384, 71] on link "Interests" at bounding box center [380, 73] width 26 height 16
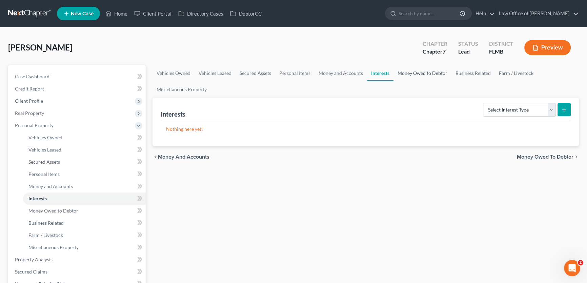
click at [405, 72] on link "Money Owed to Debtor" at bounding box center [422, 73] width 58 height 16
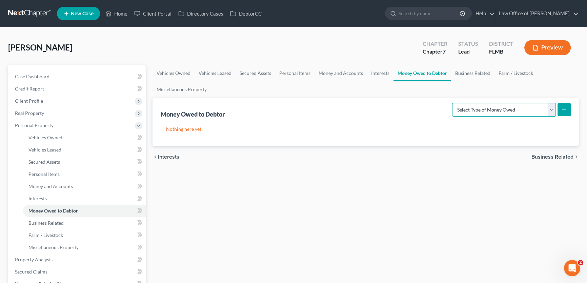
click at [514, 108] on select "Select Type of Money Owed Accounts Receivable Alimony Child Support Claims Agai…" at bounding box center [504, 110] width 104 height 14
select select "alimony"
click at [453, 103] on select "Select Type of Money Owed Accounts Receivable Alimony Child Support Claims Agai…" at bounding box center [504, 110] width 104 height 14
click at [565, 107] on icon "submit" at bounding box center [563, 109] width 5 height 5
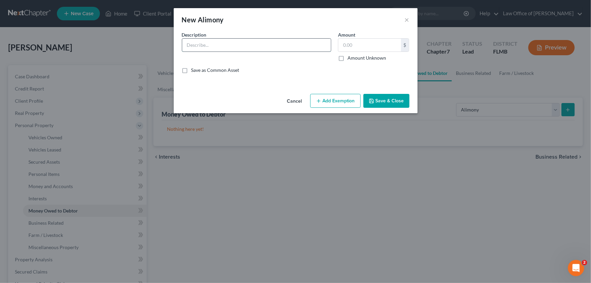
click at [204, 50] on input "text" at bounding box center [256, 45] width 149 height 13
click at [374, 43] on input "text" at bounding box center [370, 45] width 63 height 13
type input "15,000"
click at [334, 105] on button "Add Exemption" at bounding box center [335, 101] width 50 height 14
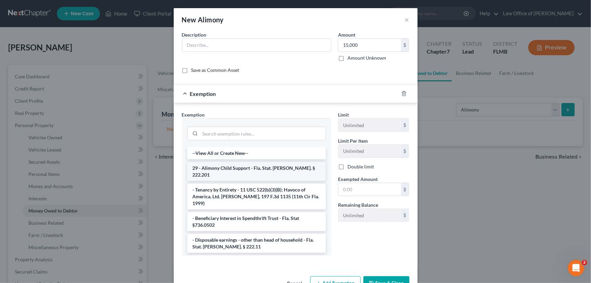
click at [257, 162] on li "29 - Alimony Child Support - Fla. Stat. Ann. § 222.201" at bounding box center [256, 171] width 139 height 19
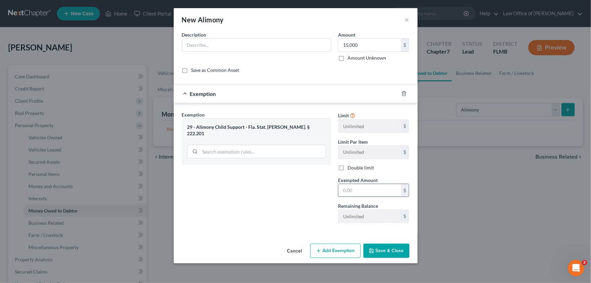
click at [372, 191] on input "text" at bounding box center [370, 190] width 63 height 13
type input "15,000"
click at [393, 251] on button "Save & Close" at bounding box center [387, 251] width 46 height 14
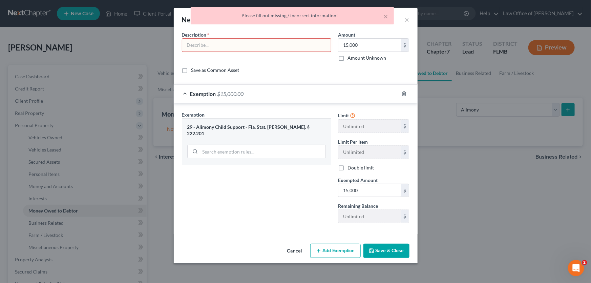
click at [297, 50] on input "text" at bounding box center [256, 45] width 149 height 13
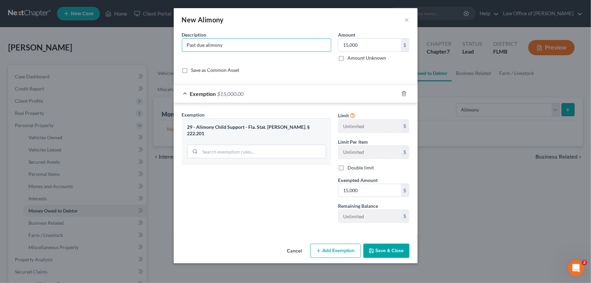
type input "Past due alimony"
click at [405, 251] on button "Save & Close" at bounding box center [387, 251] width 46 height 14
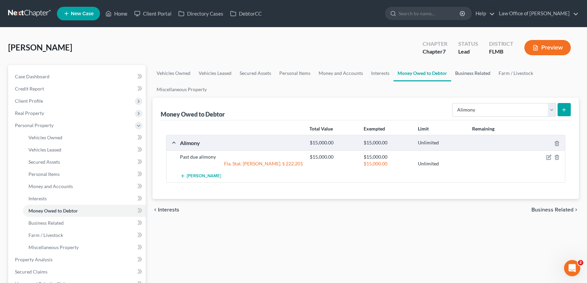
click at [468, 66] on link "Business Related" at bounding box center [472, 73] width 43 height 16
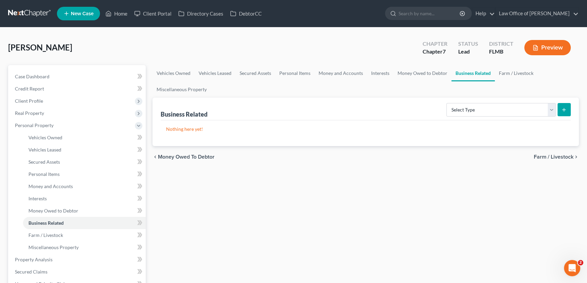
click at [488, 101] on div "Select Type Customer Lists Franchises Inventory Licenses Machinery Office Equip…" at bounding box center [507, 109] width 127 height 18
click at [488, 104] on select "Select Type Customer Lists Franchises Inventory Licenses Machinery Office Equip…" at bounding box center [500, 110] width 109 height 14
click at [515, 77] on link "Farm / Livestock" at bounding box center [516, 73] width 43 height 16
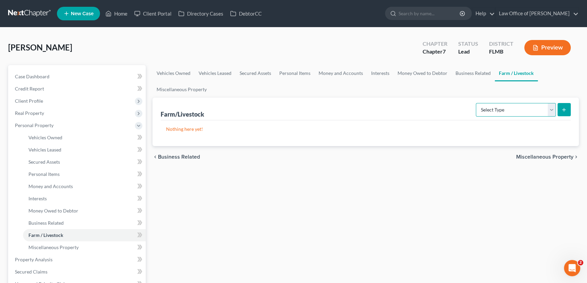
click at [517, 108] on select "Select Type Animals & Livestock Crops: Growing or Harvested Farming Equipment F…" at bounding box center [516, 110] width 80 height 14
click at [416, 208] on div "Vehicles Owned Vehicles Leased Secured Assets Personal Items Money and Accounts…" at bounding box center [365, 260] width 433 height 391
click at [179, 96] on link "Miscellaneous Property" at bounding box center [181, 89] width 58 height 16
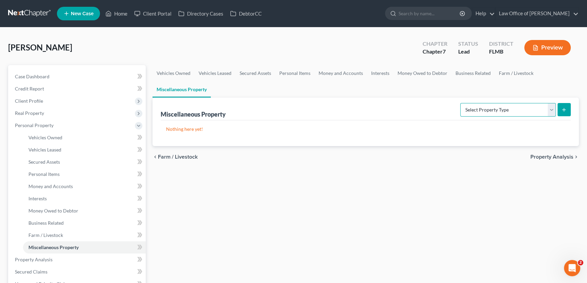
click at [493, 107] on select "Select Property Type Assigned for Creditor Benefit Within 1 Year Holding for An…" at bounding box center [508, 110] width 96 height 14
click at [62, 257] on link "Property Analysis" at bounding box center [77, 259] width 136 height 12
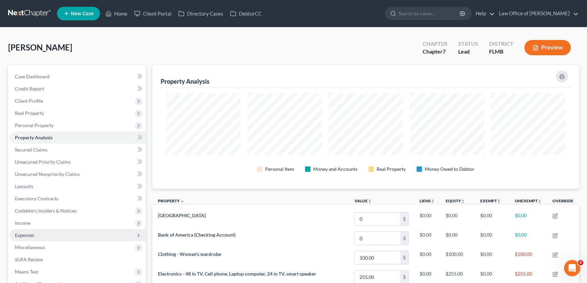
scroll to position [124, 426]
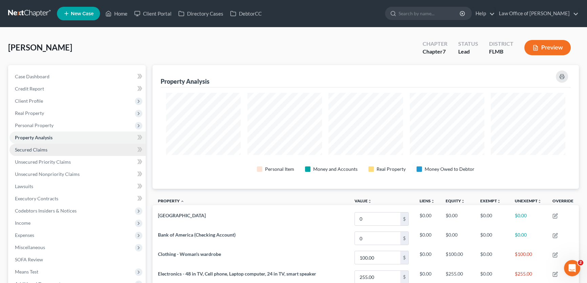
click at [65, 152] on link "Secured Claims" at bounding box center [77, 150] width 136 height 12
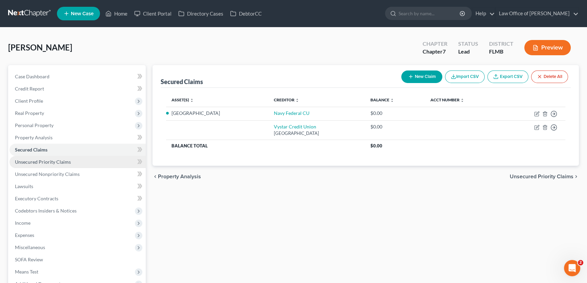
click at [55, 163] on span "Unsecured Priority Claims" at bounding box center [43, 162] width 56 height 6
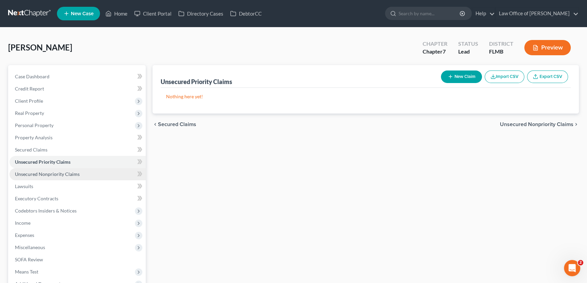
click at [77, 174] on span "Unsecured Nonpriority Claims" at bounding box center [47, 174] width 65 height 6
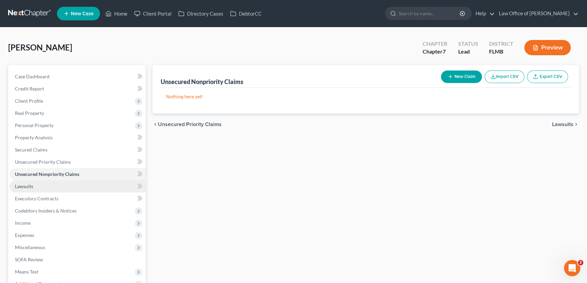
click at [72, 184] on link "Lawsuits" at bounding box center [77, 186] width 136 height 12
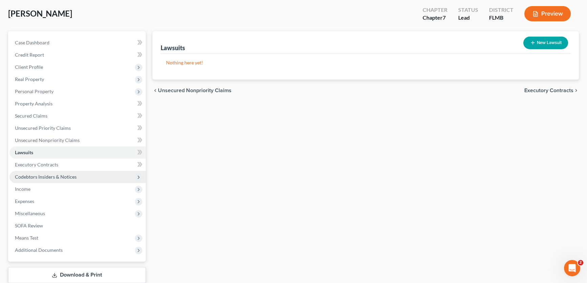
scroll to position [61, 0]
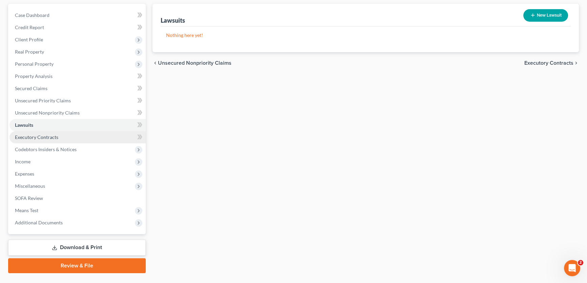
click at [50, 136] on span "Executory Contracts" at bounding box center [36, 137] width 43 height 6
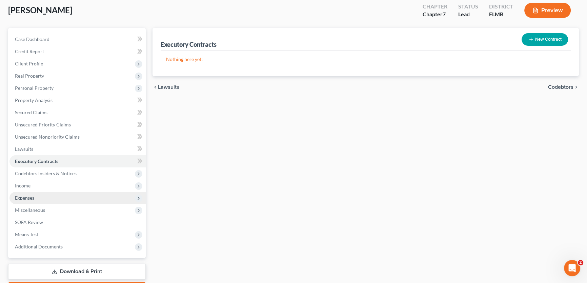
scroll to position [76, 0]
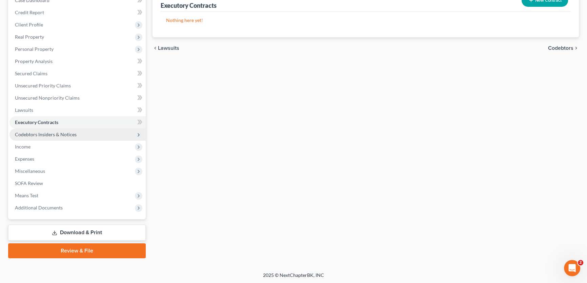
click at [65, 134] on span "Codebtors Insiders & Notices" at bounding box center [46, 134] width 62 height 6
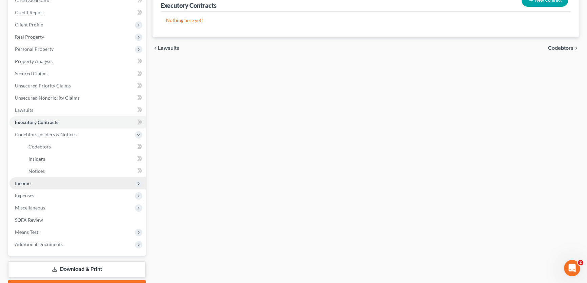
click at [36, 185] on span "Income" at bounding box center [77, 183] width 136 height 12
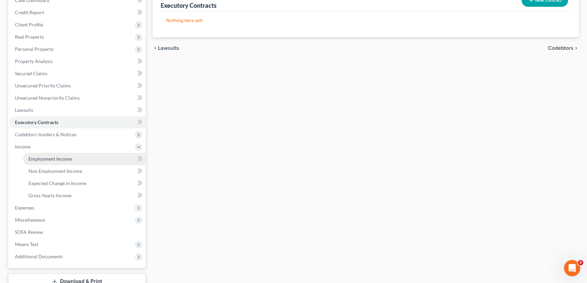
click at [45, 157] on span "Employment Income" at bounding box center [49, 159] width 43 height 6
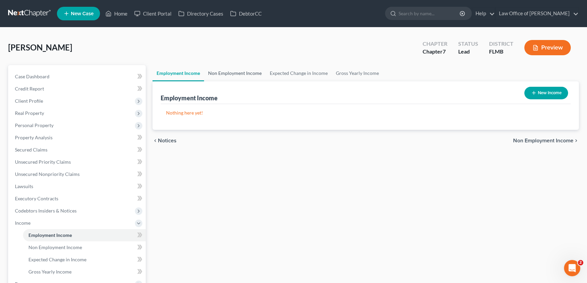
click at [224, 70] on link "Non Employment Income" at bounding box center [235, 73] width 62 height 16
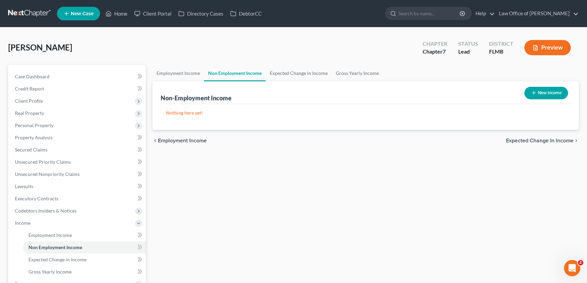
drag, startPoint x: 541, startPoint y: 99, endPoint x: 545, endPoint y: 93, distance: 8.0
click at [541, 99] on div "New Income" at bounding box center [546, 93] width 49 height 18
click at [547, 90] on button "New Income" at bounding box center [546, 93] width 44 height 13
select select "0"
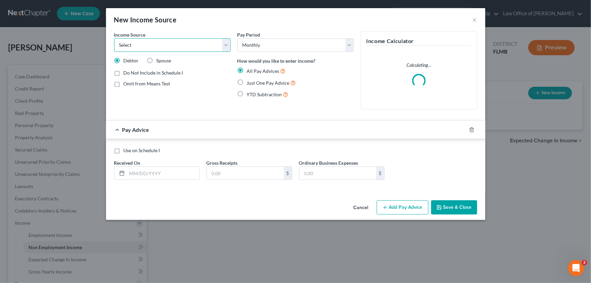
click at [175, 45] on select "Select Unemployment Disability (from employer) Pension Retirement Social Securi…" at bounding box center [172, 45] width 117 height 14
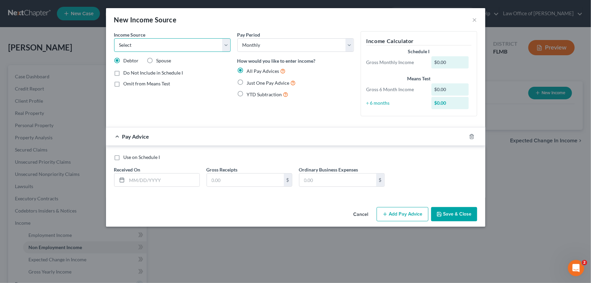
select select "4"
click at [114, 38] on select "Select Unemployment Disability (from employer) Pension Retirement Social Securi…" at bounding box center [172, 45] width 117 height 14
click at [231, 175] on input "text" at bounding box center [245, 180] width 77 height 13
type input "2,130"
click at [279, 81] on span "Just One Pay Advice" at bounding box center [268, 83] width 43 height 6
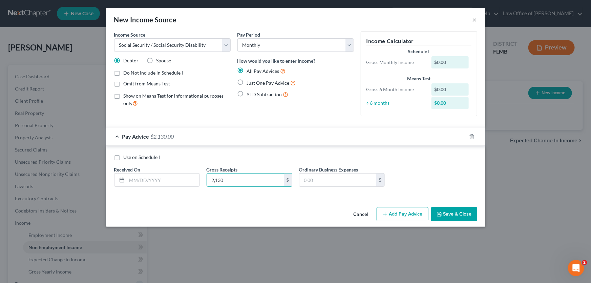
click at [254, 81] on input "Just One Pay Advice" at bounding box center [252, 81] width 4 height 4
radio input "true"
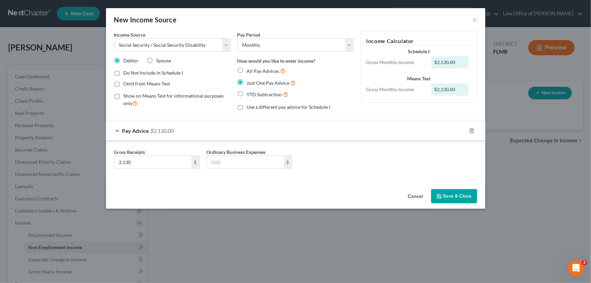
click at [455, 192] on button "Save & Close" at bounding box center [454, 196] width 46 height 14
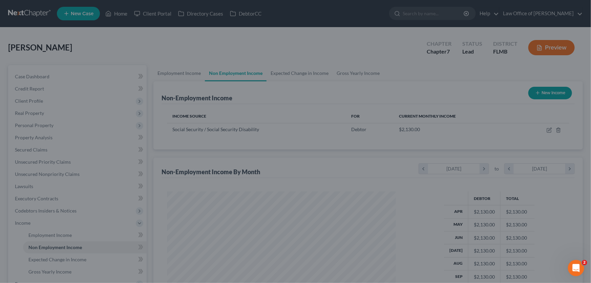
scroll to position [121, 241]
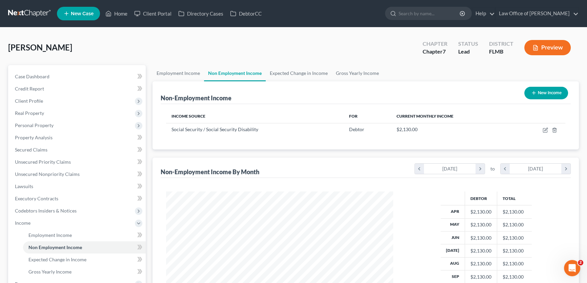
drag, startPoint x: 553, startPoint y: 89, endPoint x: 550, endPoint y: 91, distance: 4.1
click at [550, 91] on button "New Income" at bounding box center [546, 93] width 44 height 13
select select "0"
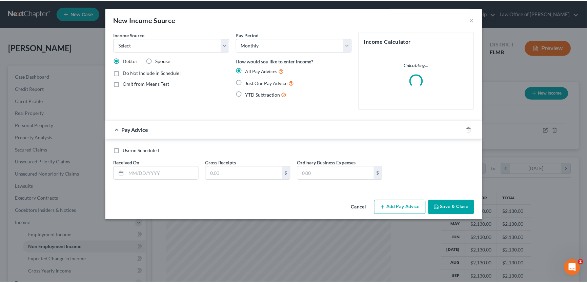
scroll to position [121, 243]
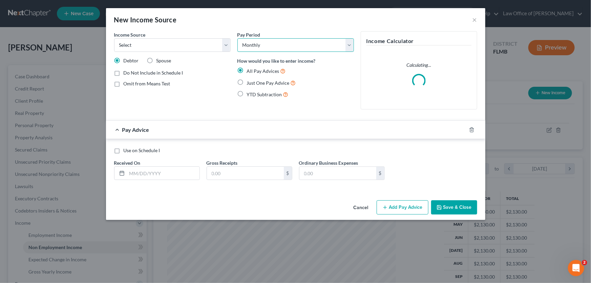
click at [292, 44] on select "Select Monthly Twice Monthly Every Other Week Weekly" at bounding box center [296, 45] width 117 height 14
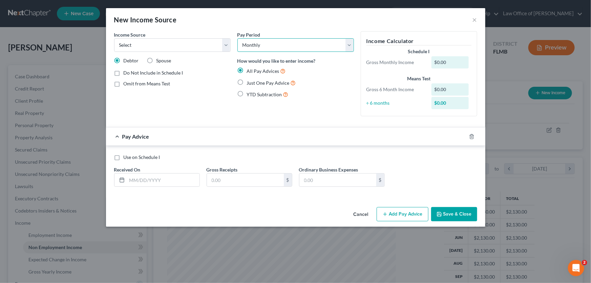
click at [238, 38] on select "Select Monthly Twice Monthly Every Other Week Weekly" at bounding box center [296, 45] width 117 height 14
drag, startPoint x: 221, startPoint y: 180, endPoint x: 218, endPoint y: 177, distance: 4.1
click at [218, 178] on input "text" at bounding box center [245, 180] width 77 height 13
type input "1,250"
click at [170, 48] on select "Select Unemployment Disability (from employer) Pension Retirement Social Securi…" at bounding box center [172, 45] width 117 height 14
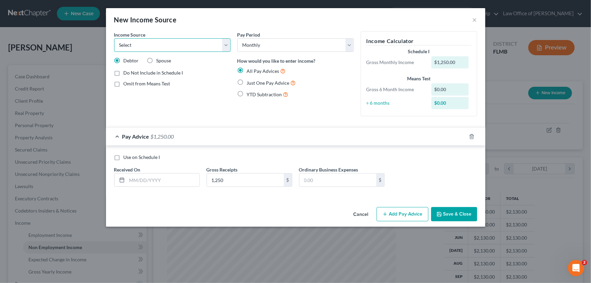
select select "13"
click at [114, 38] on select "Select Unemployment Disability (from employer) Pension Retirement Social Securi…" at bounding box center [172, 45] width 117 height 14
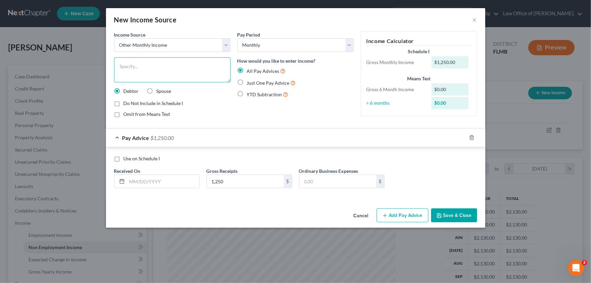
click at [145, 69] on textarea at bounding box center [172, 69] width 117 height 25
type textarea "Rental Income-Brother stays with her and pays 1250 a month in rent"
click at [464, 215] on button "Save & Close" at bounding box center [454, 215] width 46 height 14
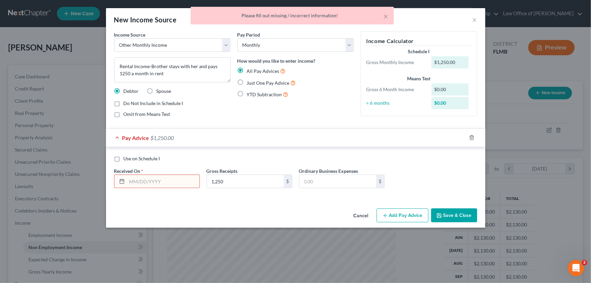
click at [268, 81] on span "Just One Pay Advice" at bounding box center [268, 83] width 43 height 6
click at [254, 81] on input "Just One Pay Advice" at bounding box center [252, 81] width 4 height 4
radio input "true"
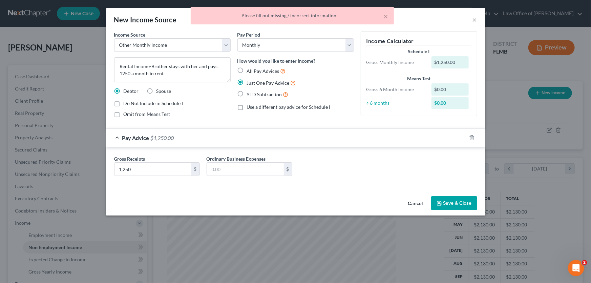
click at [464, 200] on button "Save & Close" at bounding box center [454, 203] width 46 height 14
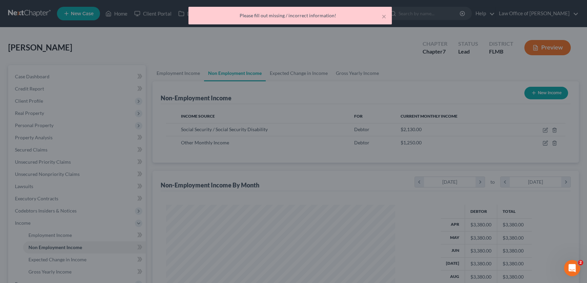
scroll to position [338765, 338646]
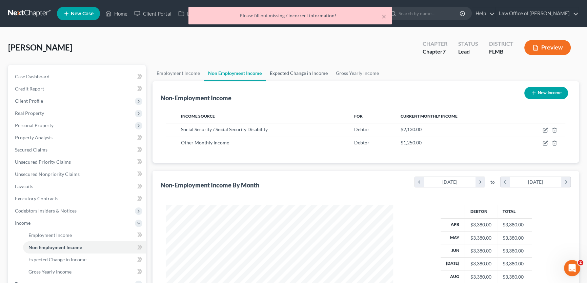
click at [304, 70] on link "Expected Change in Income" at bounding box center [299, 73] width 66 height 16
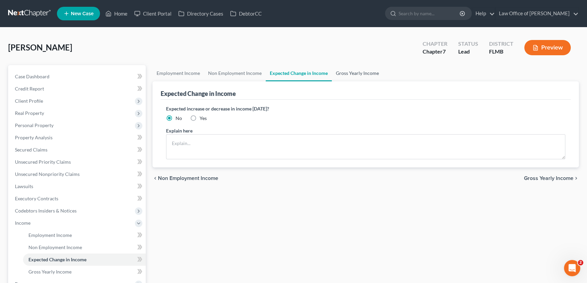
click at [373, 72] on link "Gross Yearly Income" at bounding box center [357, 73] width 51 height 16
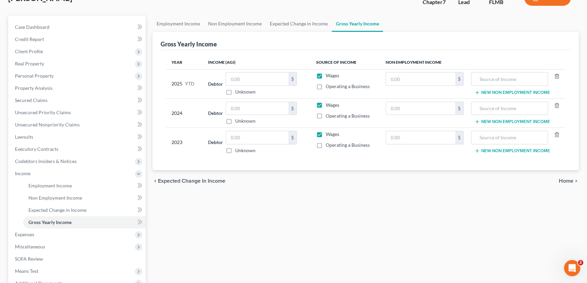
scroll to position [125, 0]
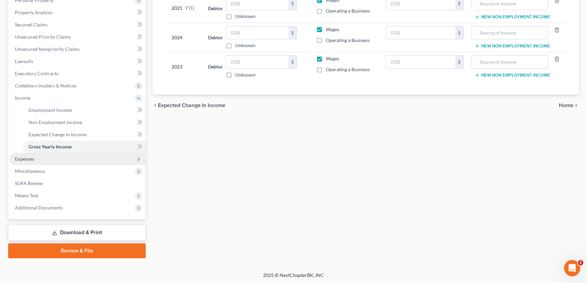
click at [129, 162] on span "Expenses" at bounding box center [77, 159] width 136 height 12
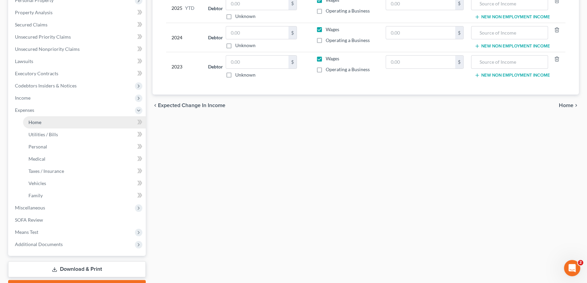
click at [41, 121] on span "Home" at bounding box center [34, 122] width 13 height 6
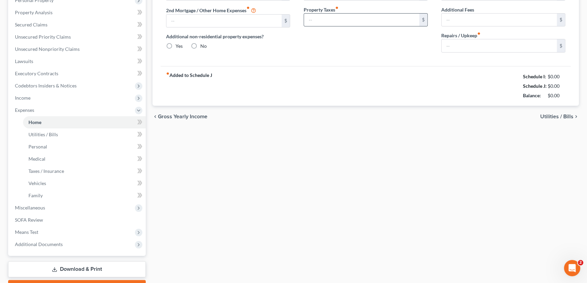
type input "0.00"
radio input "true"
type input "0.00"
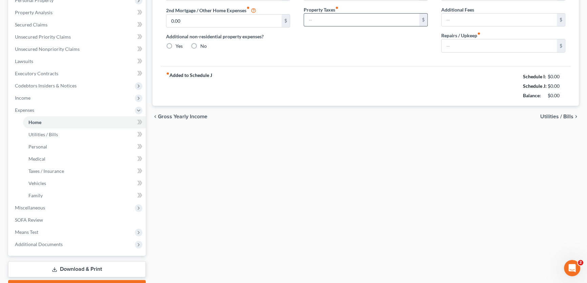
type input "0.00"
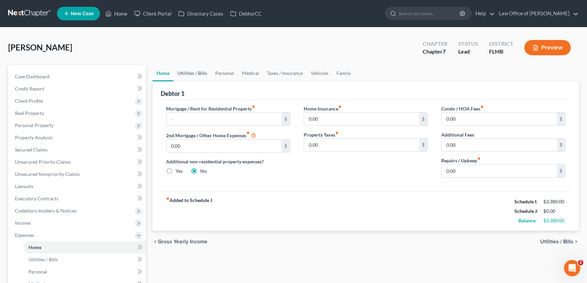
click at [200, 75] on link "Utilities / Bills" at bounding box center [193, 73] width 38 height 16
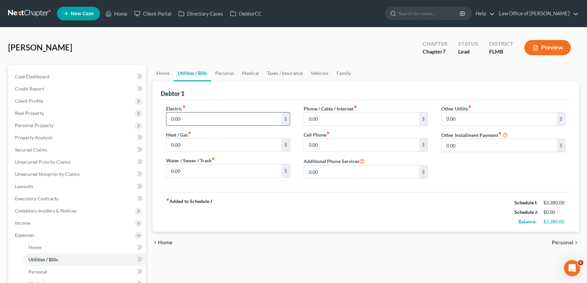
click at [216, 122] on input "0.00" at bounding box center [223, 119] width 115 height 13
click at [155, 74] on link "Home" at bounding box center [162, 73] width 21 height 16
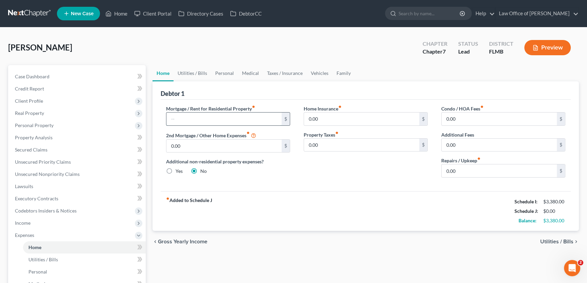
click at [231, 115] on input "text" at bounding box center [223, 119] width 115 height 13
type input "2,500"
drag, startPoint x: 297, startPoint y: 186, endPoint x: 305, endPoint y: 174, distance: 14.5
click at [298, 185] on div "Mortgage / Rent for Residential Property fiber_manual_record 2,500 $ 2nd Mortga…" at bounding box center [366, 145] width 410 height 91
click at [466, 121] on input "0.00" at bounding box center [499, 119] width 115 height 13
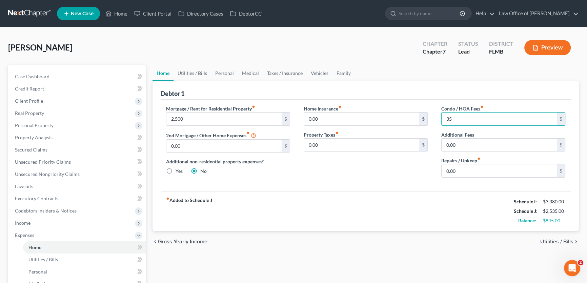
type input "35"
drag, startPoint x: 393, startPoint y: 166, endPoint x: 386, endPoint y: 169, distance: 7.7
click at [386, 169] on div "Home Insurance fiber_manual_record 0.00 $ Property Taxes fiber_manual_record 0.…" at bounding box center [366, 144] width 138 height 78
click at [313, 177] on div "Home Insurance fiber_manual_record 0.00 $ Property Taxes fiber_manual_record 0.…" at bounding box center [366, 144] width 138 height 78
click at [335, 186] on div "Mortgage / Rent for Residential Property fiber_manual_record 2,500 $ 2nd Mortga…" at bounding box center [366, 145] width 410 height 91
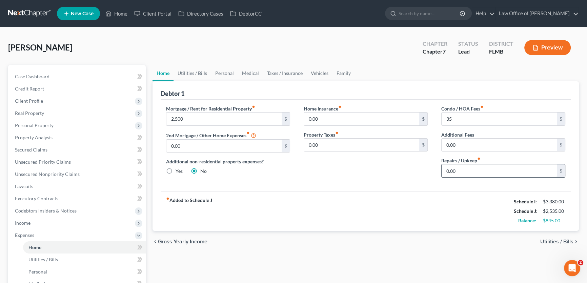
click at [493, 172] on input "0.00" at bounding box center [499, 170] width 115 height 13
type input "225"
click at [399, 226] on div "fiber_manual_record Added to Schedule J Schedule I: $3,380.00 Schedule J: $2,76…" at bounding box center [366, 211] width 410 height 40
click at [196, 73] on link "Utilities / Bills" at bounding box center [193, 73] width 38 height 16
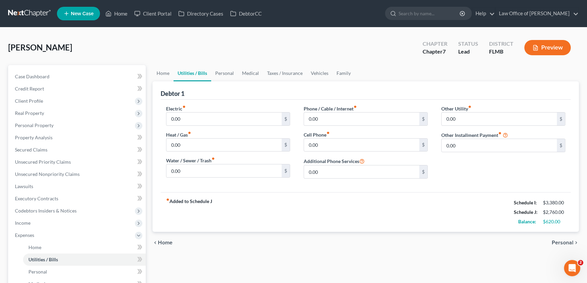
drag, startPoint x: 321, startPoint y: 236, endPoint x: 305, endPoint y: 222, distance: 20.9
click at [321, 236] on div "chevron_left Home Personal chevron_right" at bounding box center [365, 243] width 426 height 22
click at [227, 115] on input "0.00" at bounding box center [223, 119] width 115 height 13
type input "290"
click at [261, 239] on div "chevron_left Home Personal chevron_right" at bounding box center [365, 243] width 426 height 22
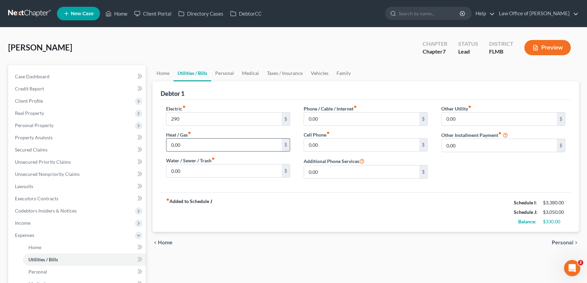
click at [189, 139] on input "0.00" at bounding box center [223, 145] width 115 height 13
drag, startPoint x: 219, startPoint y: 156, endPoint x: 212, endPoint y: 158, distance: 7.0
click at [212, 158] on div "Water / Sewer / Trash fiber_manual_record 0.00 $" at bounding box center [228, 167] width 124 height 21
click at [212, 158] on icon "fiber_manual_record" at bounding box center [212, 158] width 3 height 3
drag, startPoint x: 219, startPoint y: 158, endPoint x: 184, endPoint y: 158, distance: 34.9
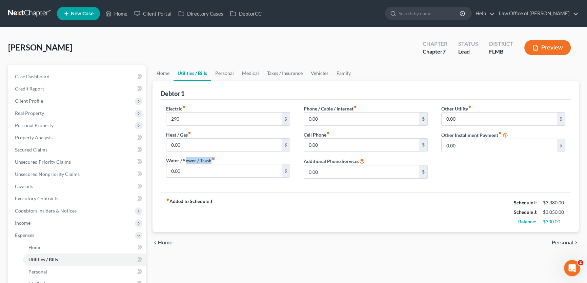
click at [184, 158] on div "Water / Sewer / Trash fiber_manual_record 0.00 $" at bounding box center [228, 167] width 124 height 21
click at [184, 158] on label "Water / Sewer / Trash fiber_manual_record" at bounding box center [190, 160] width 49 height 7
click at [184, 169] on input "0.00" at bounding box center [223, 170] width 115 height 13
click at [192, 145] on input "0.00" at bounding box center [223, 145] width 115 height 13
type input "20"
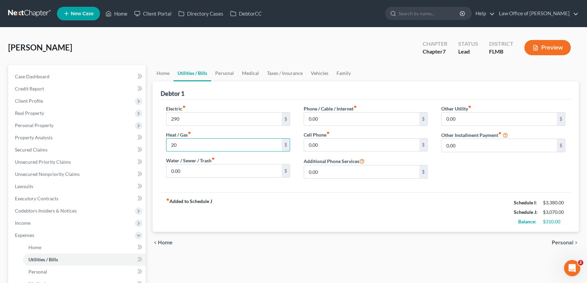
drag, startPoint x: 278, startPoint y: 206, endPoint x: 281, endPoint y: 204, distance: 3.7
click at [283, 203] on div "fiber_manual_record Added to Schedule J Schedule I: $3,380.00 Schedule J: $3,07…" at bounding box center [366, 212] width 410 height 40
click at [249, 170] on input "0.00" at bounding box center [223, 170] width 115 height 13
click at [320, 211] on div "fiber_manual_record Added to Schedule J Schedule I: $3,380.00 Schedule J: $3,07…" at bounding box center [366, 212] width 410 height 40
click at [205, 172] on input "0.00" at bounding box center [223, 170] width 115 height 13
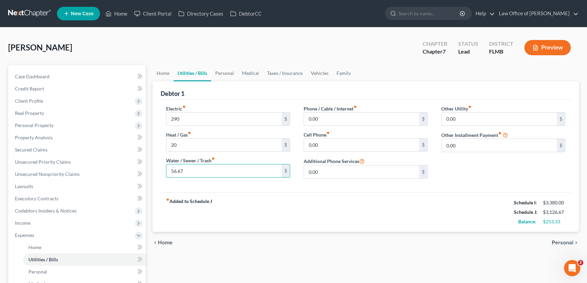
type input "56.67"
drag, startPoint x: 376, startPoint y: 245, endPoint x: 369, endPoint y: 243, distance: 6.8
click at [372, 246] on div "chevron_left Home Personal chevron_right" at bounding box center [365, 243] width 426 height 22
click at [332, 115] on input "0.00" at bounding box center [361, 119] width 115 height 13
click at [350, 142] on input "0.00" at bounding box center [361, 145] width 115 height 13
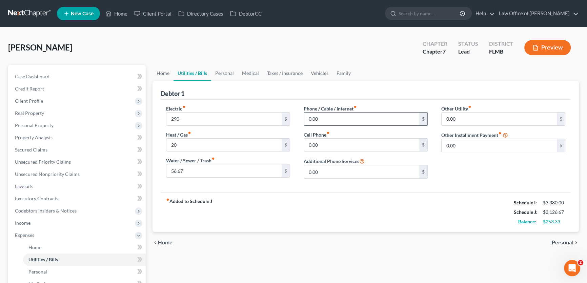
click at [355, 118] on input "0.00" at bounding box center [361, 119] width 115 height 13
type input "45"
click at [347, 209] on div "fiber_manual_record Added to Schedule J Schedule I: $3,380.00 Schedule J: $3,17…" at bounding box center [366, 212] width 410 height 40
click at [358, 145] on input "0.00" at bounding box center [361, 145] width 115 height 13
click at [342, 145] on input "0.00" at bounding box center [361, 145] width 115 height 13
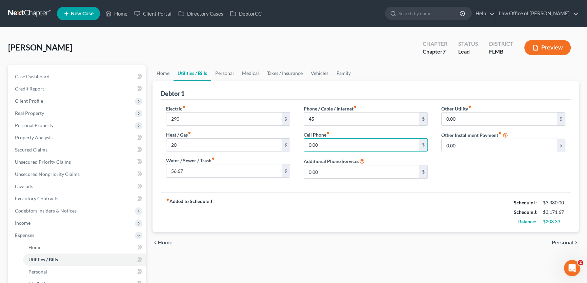
drag, startPoint x: 343, startPoint y: 143, endPoint x: 210, endPoint y: 130, distance: 133.8
click at [210, 130] on div "Electric fiber_manual_record 290 $ Heat / Gas fiber_manual_record 20 $ Water / …" at bounding box center [365, 144] width 413 height 79
type input "20"
click at [308, 223] on div "fiber_manual_record Added to Schedule J Schedule I: $3,380.00 Schedule J: $3,19…" at bounding box center [366, 212] width 410 height 40
click at [497, 118] on input "0.00" at bounding box center [499, 119] width 115 height 13
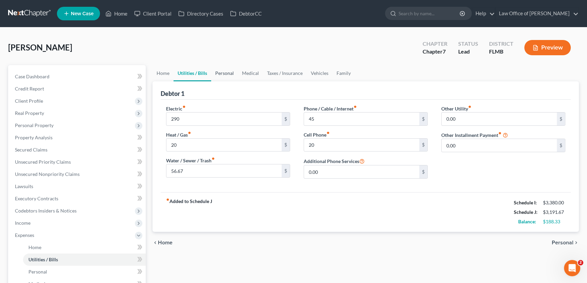
click at [227, 73] on link "Personal" at bounding box center [224, 73] width 27 height 16
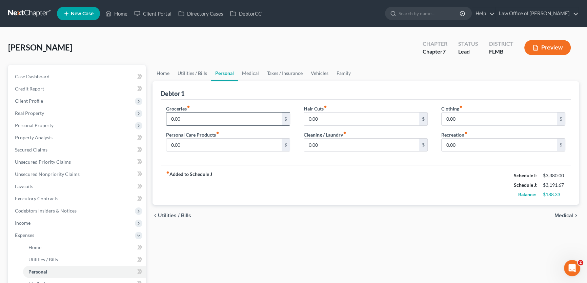
click at [218, 119] on input "0.00" at bounding box center [223, 119] width 115 height 13
click at [260, 100] on div "Groceries fiber_manual_record 0.00 $ Personal Care Products fiber_manual_record…" at bounding box center [366, 133] width 410 height 66
click at [205, 73] on link "Utilities / Bills" at bounding box center [193, 73] width 38 height 16
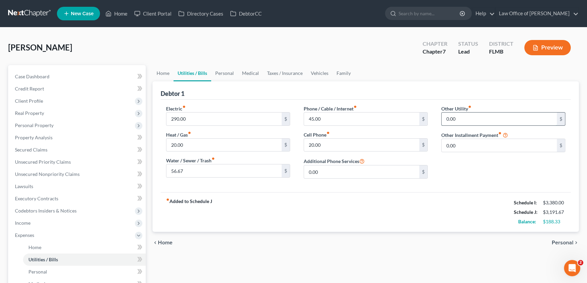
click at [474, 114] on input "0.00" at bounding box center [499, 119] width 115 height 13
click at [474, 144] on input "0.00" at bounding box center [499, 145] width 115 height 13
click at [346, 72] on link "Family" at bounding box center [343, 73] width 22 height 16
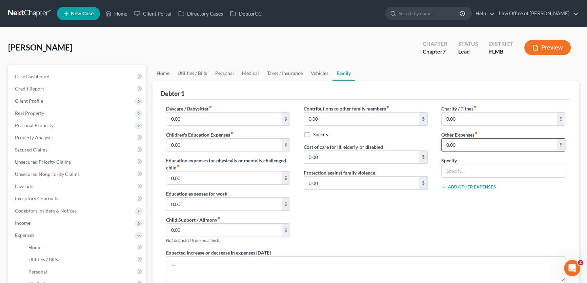
click at [485, 149] on input "0.00" at bounding box center [499, 145] width 115 height 13
type input "25"
click at [522, 164] on div at bounding box center [503, 171] width 124 height 14
drag, startPoint x: 527, startPoint y: 166, endPoint x: 531, endPoint y: 166, distance: 3.7
click at [527, 166] on input "text" at bounding box center [503, 170] width 123 height 13
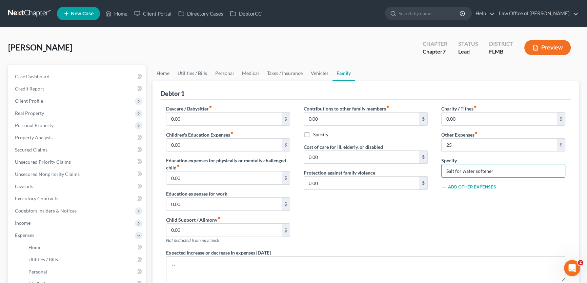
type input "Salt for water softener"
click at [476, 207] on div "Charity / Tithes fiber_manual_record 0.00 $ Other Expenses fiber_manual_record …" at bounding box center [503, 177] width 138 height 144
click at [487, 188] on button "Add Other Expenses" at bounding box center [468, 186] width 55 height 5
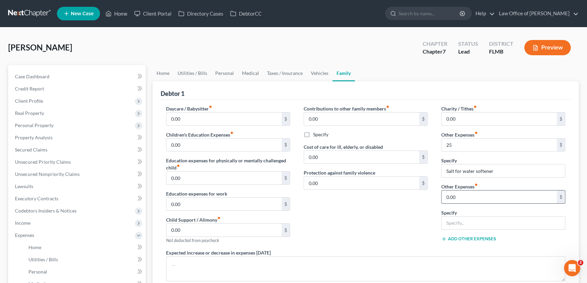
click at [485, 195] on input "0.00" at bounding box center [499, 196] width 115 height 13
type input "117"
click at [486, 224] on input "text" at bounding box center [503, 223] width 123 height 13
type input "Home warranty"
click at [421, 204] on div "Contributions to other family members fiber_manual_record 0.00 $ Specify Cost o…" at bounding box center [366, 177] width 138 height 144
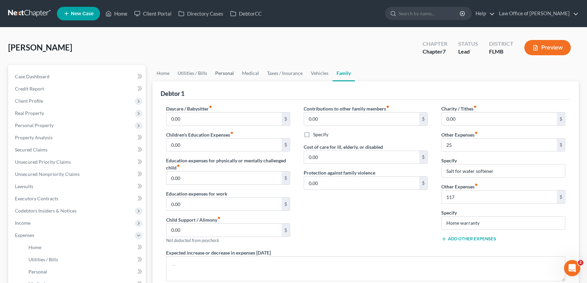
click at [223, 66] on link "Personal" at bounding box center [224, 73] width 27 height 16
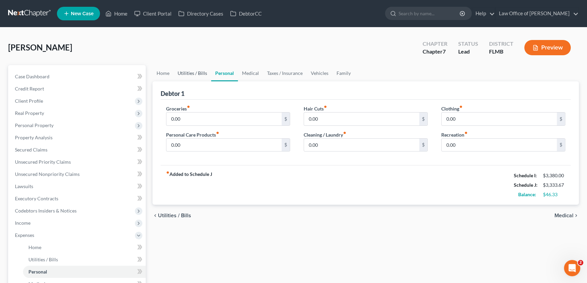
click at [197, 71] on link "Utilities / Bills" at bounding box center [193, 73] width 38 height 16
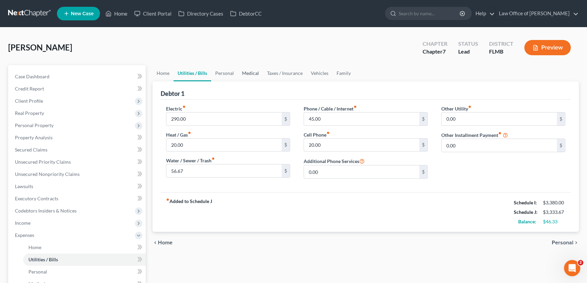
click at [256, 72] on link "Medical" at bounding box center [250, 73] width 25 height 16
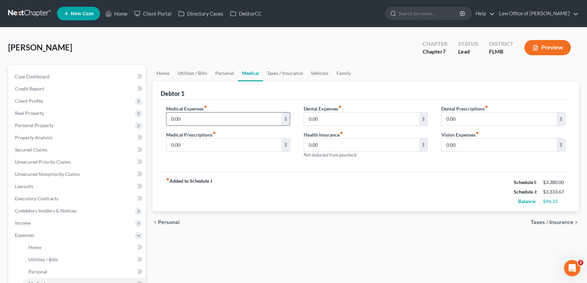
click at [242, 120] on input "0.00" at bounding box center [223, 119] width 115 height 13
type input "180"
click at [394, 65] on ul "Home Utilities / Bills Personal Medical Taxes / Insurance Vehicles Family" at bounding box center [365, 73] width 426 height 16
click at [232, 76] on link "Personal" at bounding box center [224, 73] width 27 height 16
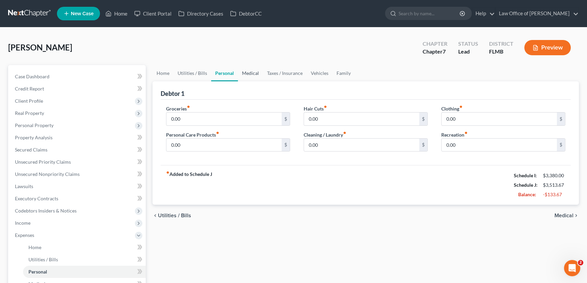
click at [251, 71] on link "Medical" at bounding box center [250, 73] width 25 height 16
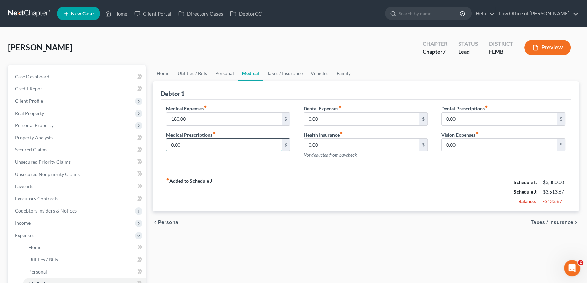
click at [227, 144] on input "0.00" at bounding box center [223, 145] width 115 height 13
click at [247, 143] on input "0.00" at bounding box center [223, 145] width 115 height 13
drag, startPoint x: 231, startPoint y: 146, endPoint x: 77, endPoint y: 152, distance: 154.7
click at [77, 152] on div "Petition Navigation Case Dashboard Payments Invoices Payments Payments Credit R…" at bounding box center [293, 242] width 577 height 355
type input "100"
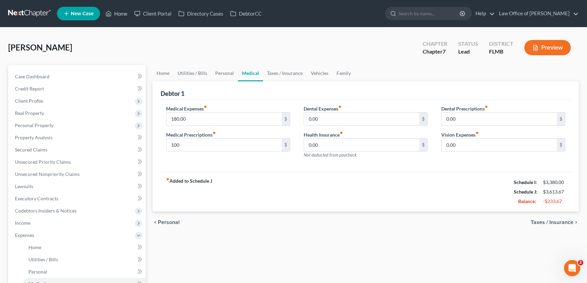
click at [323, 188] on div "fiber_manual_record Added to Schedule J Schedule I: $3,380.00 Schedule J: $3,61…" at bounding box center [366, 192] width 410 height 40
click at [227, 69] on link "Personal" at bounding box center [224, 73] width 27 height 16
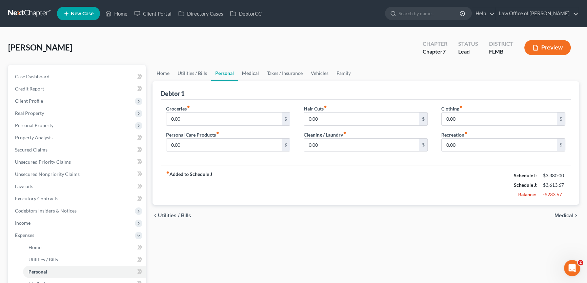
click at [249, 69] on link "Medical" at bounding box center [250, 73] width 25 height 16
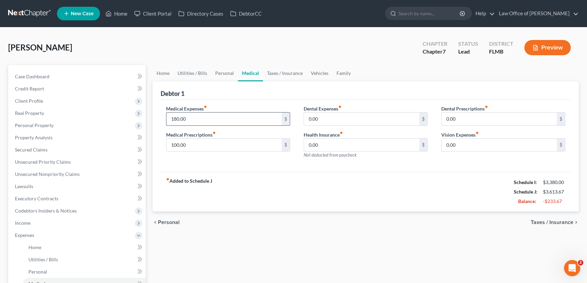
click at [227, 119] on input "180.00" at bounding box center [223, 119] width 115 height 13
type input "225"
drag, startPoint x: 261, startPoint y: 180, endPoint x: 260, endPoint y: 177, distance: 3.5
click at [261, 180] on div "fiber_manual_record Added to Schedule J Schedule I: $3,380.00 Schedule J: $3,65…" at bounding box center [366, 192] width 410 height 40
click at [222, 72] on link "Personal" at bounding box center [224, 73] width 27 height 16
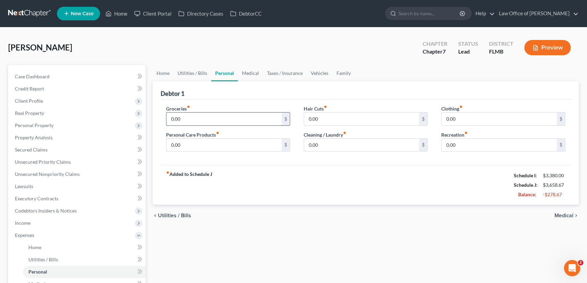
click at [191, 117] on input "0.00" at bounding box center [223, 119] width 115 height 13
click at [236, 116] on input "0.00" at bounding box center [223, 119] width 115 height 13
type input "0"
type input "300"
click at [294, 194] on div "fiber_manual_record Added to Schedule J Schedule I: $3,380.00 Schedule J: $3,95…" at bounding box center [366, 185] width 410 height 40
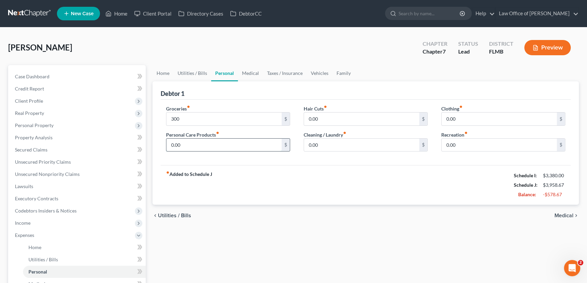
click at [235, 149] on input "0.00" at bounding box center [223, 145] width 115 height 13
type input "45"
click at [348, 176] on div "fiber_manual_record Added to Schedule J Schedule I: $3,380.00 Schedule J: $4,00…" at bounding box center [366, 185] width 410 height 40
click at [328, 118] on input "0.00" at bounding box center [361, 119] width 115 height 13
type input "17"
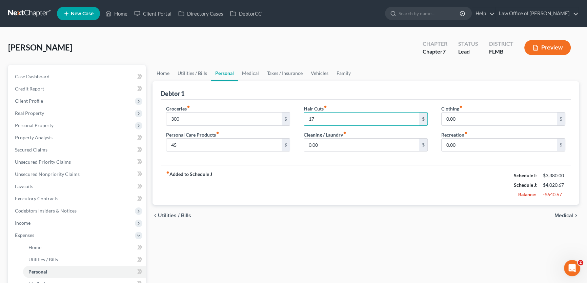
drag, startPoint x: 343, startPoint y: 191, endPoint x: 345, endPoint y: 174, distance: 16.8
click at [343, 191] on div "fiber_manual_record Added to Schedule J Schedule I: $3,380.00 Schedule J: $4,02…" at bounding box center [366, 185] width 410 height 40
click at [338, 137] on label "Cleaning / Laundry fiber_manual_record" at bounding box center [325, 134] width 43 height 7
click at [342, 146] on input "0.00" at bounding box center [361, 145] width 115 height 13
drag, startPoint x: 273, startPoint y: 199, endPoint x: 288, endPoint y: 180, distance: 23.9
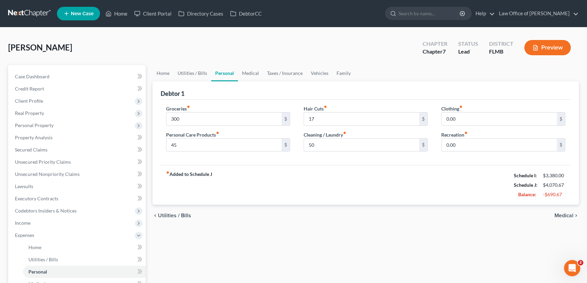
click at [273, 199] on div "fiber_manual_record Added to Schedule J Schedule I: $3,380.00 Schedule J: $4,07…" at bounding box center [366, 185] width 410 height 40
click at [326, 146] on input "50" at bounding box center [361, 145] width 115 height 13
type input "40"
click at [319, 200] on div "fiber_manual_record Added to Schedule J Schedule I: $3,380.00 Schedule J: $4,06…" at bounding box center [366, 185] width 410 height 40
click at [522, 120] on input "0.00" at bounding box center [499, 119] width 115 height 13
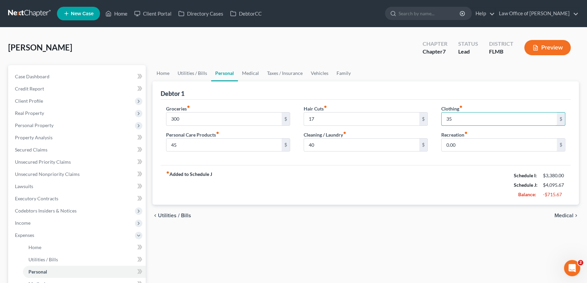
type input "35"
drag, startPoint x: 446, startPoint y: 170, endPoint x: 444, endPoint y: 173, distance: 3.9
click at [446, 170] on div "fiber_manual_record Added to Schedule J Schedule I: $3,380.00 Schedule J: $4,09…" at bounding box center [366, 185] width 410 height 40
click at [504, 140] on input "0.00" at bounding box center [499, 145] width 115 height 13
type input "35"
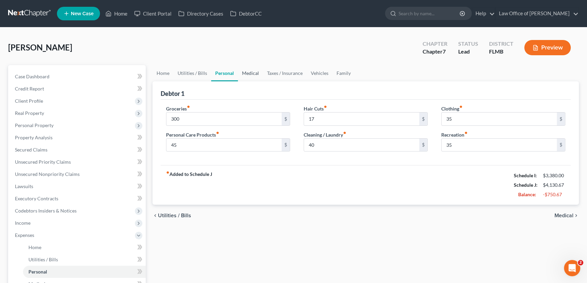
click at [255, 71] on link "Medical" at bounding box center [250, 73] width 25 height 16
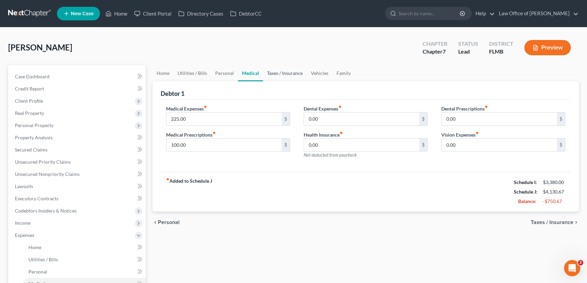
click at [279, 71] on link "Taxes / Insurance" at bounding box center [285, 73] width 44 height 16
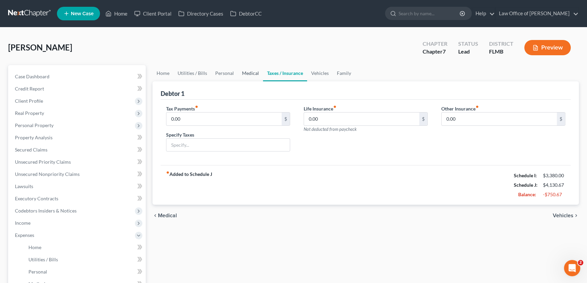
click at [242, 72] on link "Medical" at bounding box center [250, 73] width 25 height 16
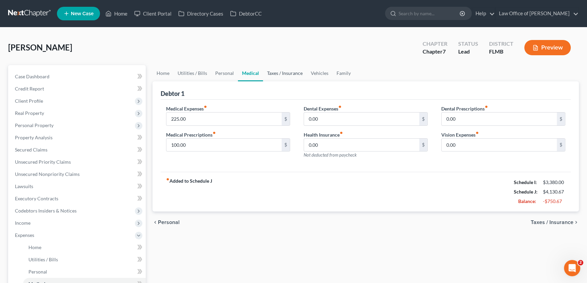
click at [279, 74] on link "Taxes / Insurance" at bounding box center [285, 73] width 44 height 16
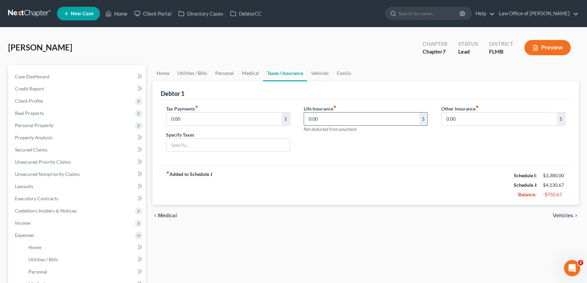
click at [335, 119] on input "0.00" at bounding box center [361, 119] width 115 height 13
click at [322, 71] on link "Vehicles" at bounding box center [320, 73] width 26 height 16
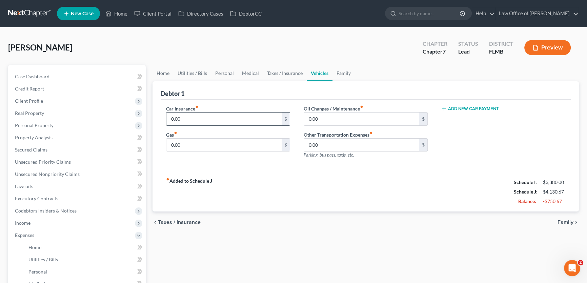
click at [247, 112] on div "0.00 $" at bounding box center [228, 119] width 124 height 14
click at [246, 114] on input "0.00" at bounding box center [223, 119] width 115 height 13
type input "115"
click at [254, 167] on div "Car Insurance fiber_manual_record 115 $ Gas fiber_manual_record 0.00 $ Oil Chan…" at bounding box center [366, 136] width 410 height 73
click at [239, 136] on div "Gas fiber_manual_record 0.00 $" at bounding box center [228, 141] width 124 height 21
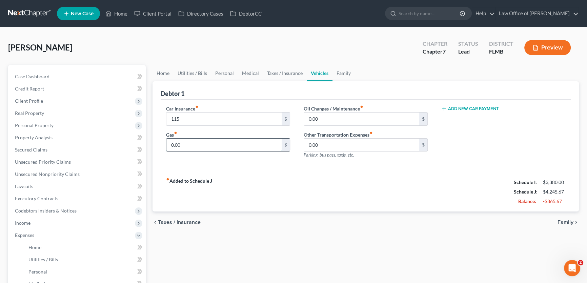
click at [239, 145] on input "0.00" at bounding box center [223, 145] width 115 height 13
type input "35"
click at [250, 165] on div "Car Insurance fiber_manual_record 115 $ Gas fiber_manual_record 35 $ Oil Change…" at bounding box center [366, 136] width 410 height 73
click at [359, 120] on input "0.00" at bounding box center [361, 119] width 115 height 13
type input "83"
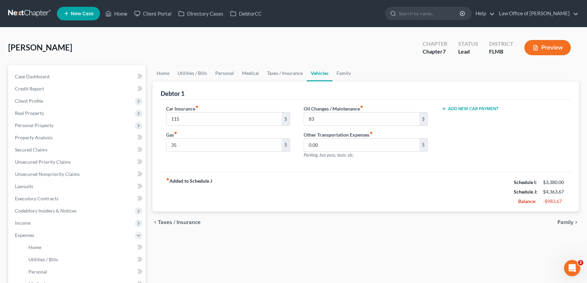
click at [313, 178] on div "fiber_manual_record Added to Schedule J Schedule I: $3,380.00 Schedule J: $4,36…" at bounding box center [366, 192] width 410 height 40
click at [340, 145] on input "0.00" at bounding box center [361, 145] width 115 height 13
type input "35"
click at [328, 190] on div "fiber_manual_record Added to Schedule J Schedule I: $3,380.00 Schedule J: $4,39…" at bounding box center [366, 192] width 410 height 40
click at [339, 74] on link "Family" at bounding box center [343, 73] width 22 height 16
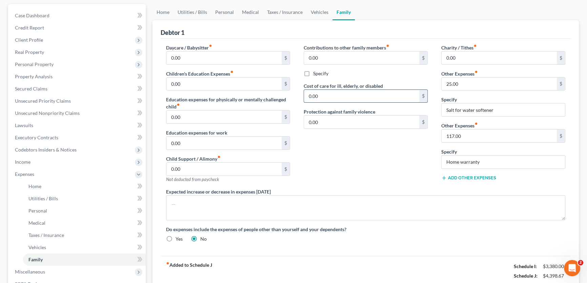
scroll to position [61, 0]
click at [341, 169] on div "Contributions to other family members fiber_manual_record 0.00 $ Specify Cost o…" at bounding box center [366, 116] width 138 height 144
click at [339, 151] on div "Contributions to other family members fiber_manual_record 0.00 $ Specify Cost o…" at bounding box center [366, 116] width 138 height 144
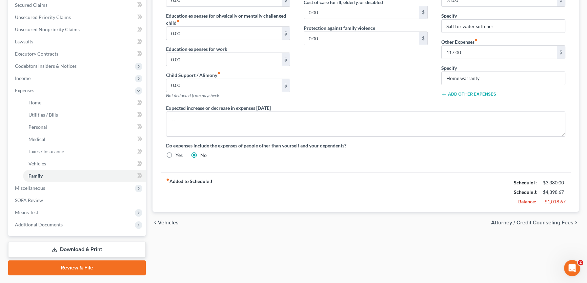
scroll to position [162, 0]
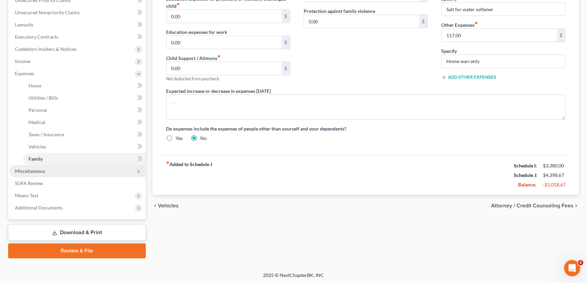
click at [46, 172] on span "Miscellaneous" at bounding box center [77, 171] width 136 height 12
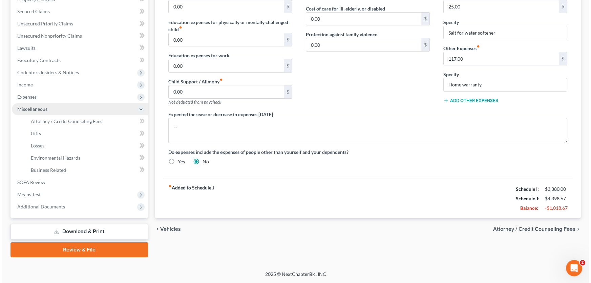
scroll to position [137, 0]
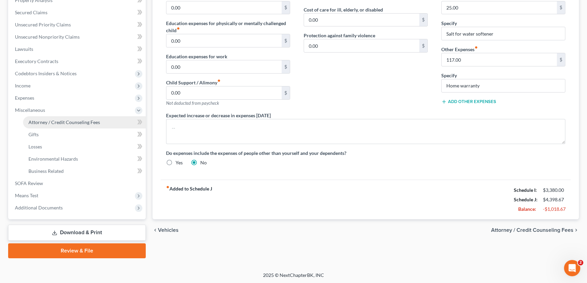
click at [51, 121] on span "Attorney / Credit Counseling Fees" at bounding box center [64, 122] width 72 height 6
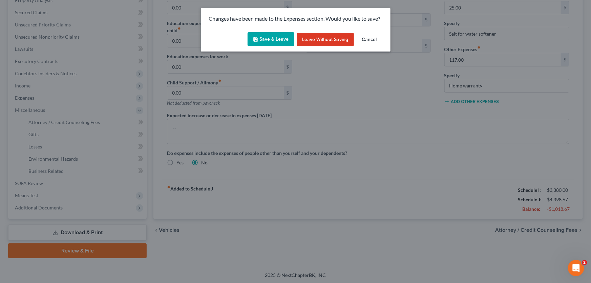
click at [285, 40] on button "Save & Leave" at bounding box center [271, 39] width 47 height 14
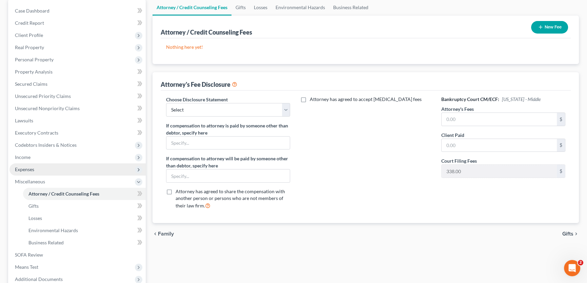
scroll to position [137, 0]
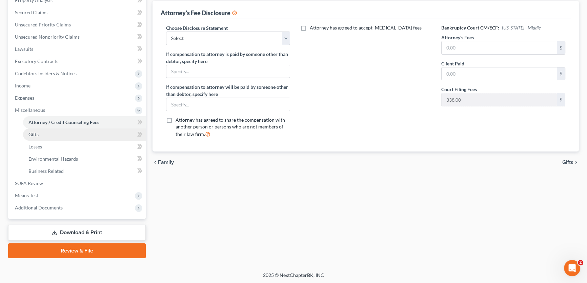
click at [56, 135] on link "Gifts" at bounding box center [84, 134] width 123 height 12
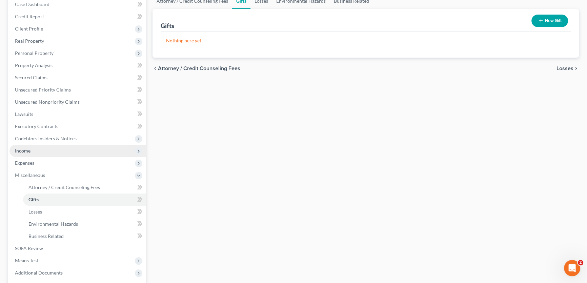
scroll to position [92, 0]
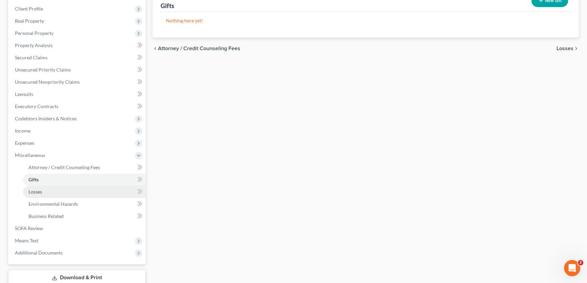
click at [47, 191] on link "Losses" at bounding box center [84, 192] width 123 height 12
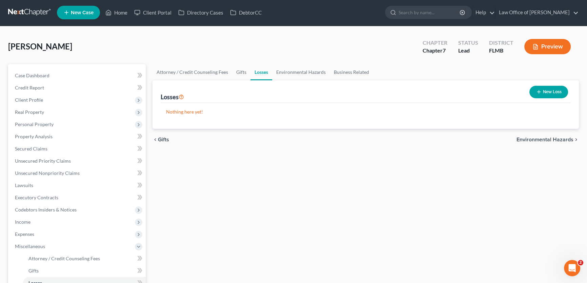
scroll to position [137, 0]
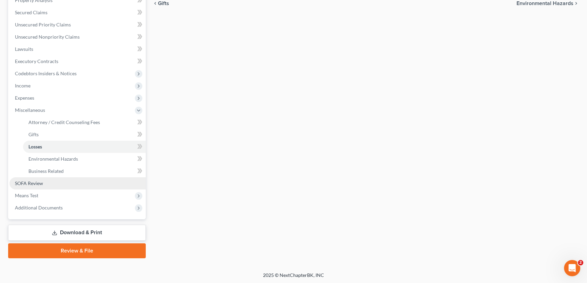
click at [42, 184] on span "SOFA Review" at bounding box center [29, 183] width 28 height 6
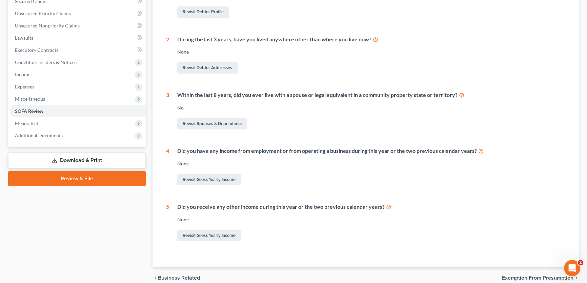
scroll to position [179, 0]
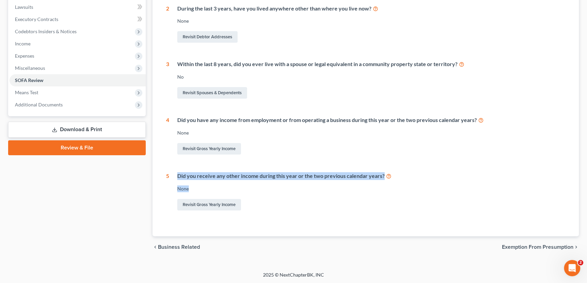
drag, startPoint x: 178, startPoint y: 176, endPoint x: 346, endPoint y: 183, distance: 167.9
click at [346, 183] on div "Did you receive any other income during this year or the two previous calendar …" at bounding box center [367, 192] width 396 height 40
drag, startPoint x: 346, startPoint y: 183, endPoint x: 342, endPoint y: 183, distance: 4.1
click at [346, 183] on div "Did you receive any other income during this year or the two previous calendar …" at bounding box center [367, 192] width 396 height 40
click at [355, 188] on div "None" at bounding box center [371, 188] width 388 height 7
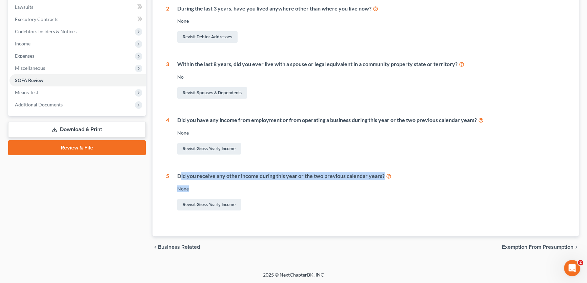
drag, startPoint x: 209, startPoint y: 187, endPoint x: 180, endPoint y: 174, distance: 32.5
click at [180, 174] on div "Did you receive any other income during this year or the two previous calendar …" at bounding box center [367, 192] width 396 height 40
click at [180, 174] on div "Did you receive any other income during this year or the two previous calendar …" at bounding box center [371, 176] width 388 height 8
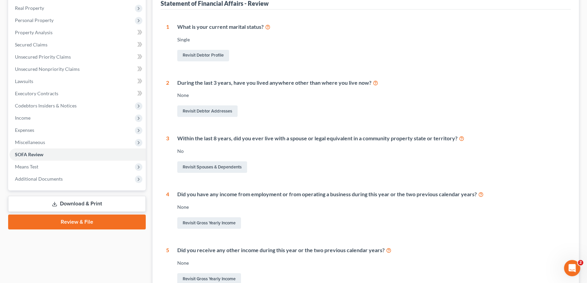
scroll to position [0, 0]
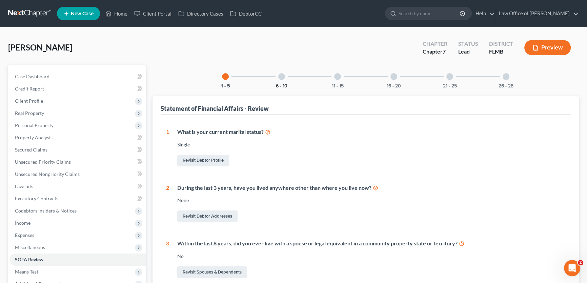
click at [283, 84] on button "6 - 10" at bounding box center [282, 86] width 12 height 5
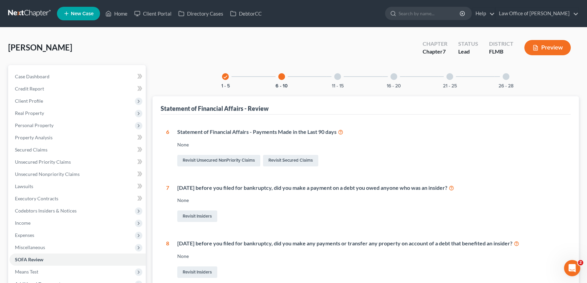
click at [334, 77] on div "11 - 15" at bounding box center [337, 76] width 23 height 23
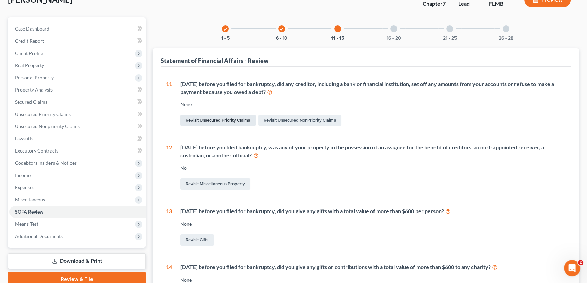
scroll to position [92, 0]
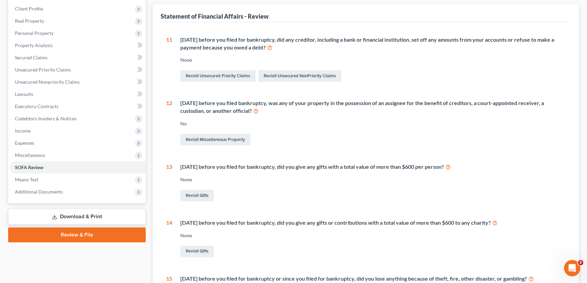
drag, startPoint x: 331, startPoint y: 45, endPoint x: 242, endPoint y: 35, distance: 89.6
click at [242, 36] on div "Within 90 days before you filed for bankruptcy, did any creditor, including a b…" at bounding box center [372, 44] width 385 height 16
click at [247, 39] on div "Within 90 days before you filed for bankruptcy, did any creditor, including a b…" at bounding box center [372, 44] width 385 height 16
click at [247, 37] on div "Within 90 days before you filed for bankruptcy, did any creditor, including a b…" at bounding box center [372, 44] width 385 height 16
click at [474, 54] on div "Within 90 days before you filed for bankruptcy, did any creditor, including a b…" at bounding box center [368, 59] width 393 height 47
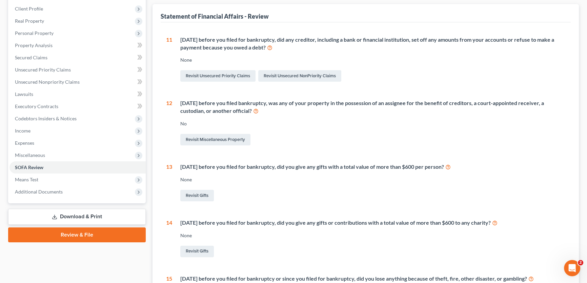
drag, startPoint x: 345, startPoint y: 48, endPoint x: 201, endPoint y: 42, distance: 144.5
click at [201, 42] on div "Within 90 days before you filed for bankruptcy, did any creditor, including a b…" at bounding box center [372, 44] width 385 height 16
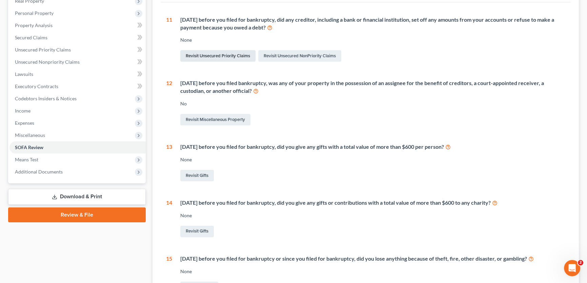
scroll to position [123, 0]
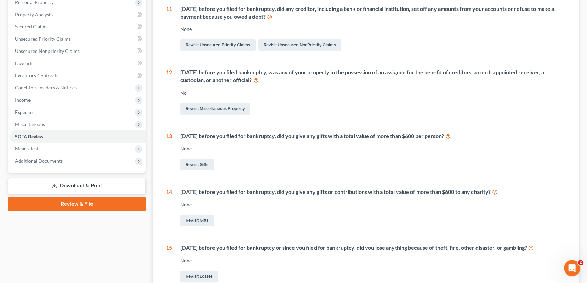
click at [278, 78] on div "Within 1 year before you filed bankruptcy, was any of your property in the poss…" at bounding box center [372, 76] width 385 height 16
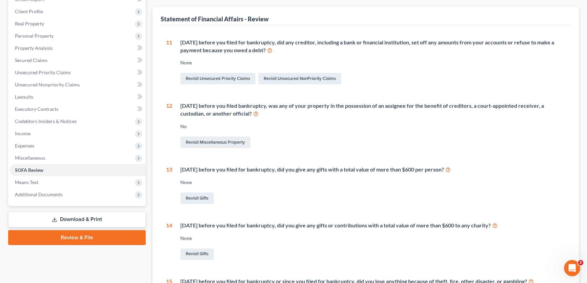
scroll to position [0, 0]
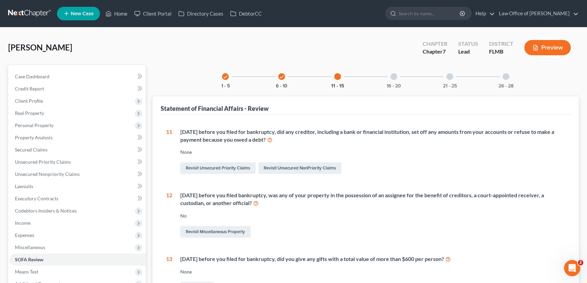
click at [393, 76] on div at bounding box center [393, 76] width 7 height 7
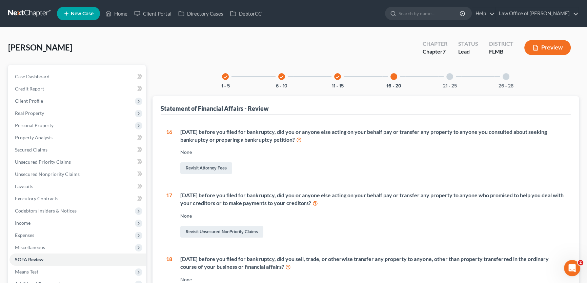
scroll to position [30, 0]
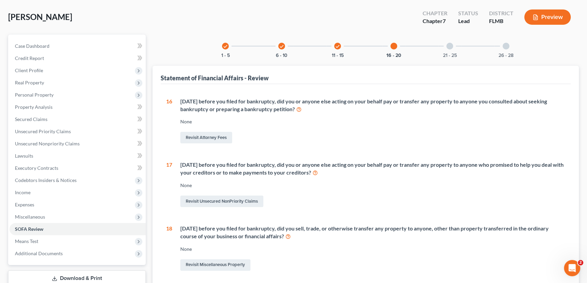
click at [180, 100] on div "Within 1 year before you filed for bankruptcy, did you or anyone else acting on…" at bounding box center [368, 121] width 393 height 47
drag, startPoint x: 182, startPoint y: 97, endPoint x: 339, endPoint y: 111, distance: 157.2
click at [339, 111] on div "Within 1 year before you filed for bankruptcy, did you or anyone else acting on…" at bounding box center [372, 106] width 385 height 16
click at [331, 106] on div "Within 1 year before you filed for bankruptcy, did you or anyone else acting on…" at bounding box center [372, 106] width 385 height 16
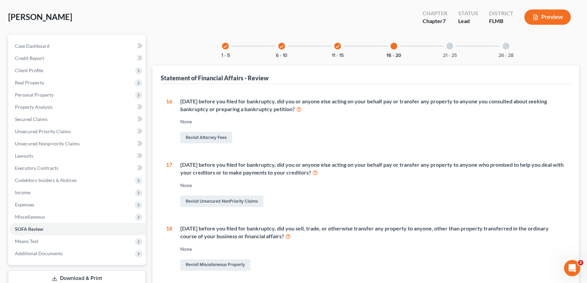
click at [193, 102] on div "Within 1 year before you filed for bankruptcy, did you or anyone else acting on…" at bounding box center [372, 106] width 385 height 16
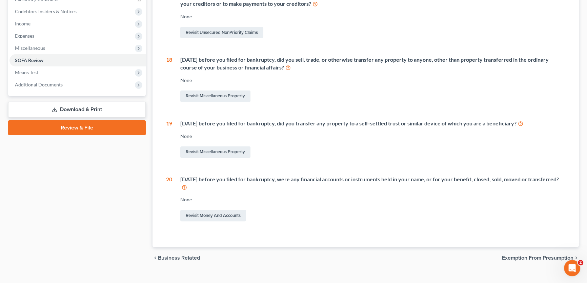
scroll to position [210, 0]
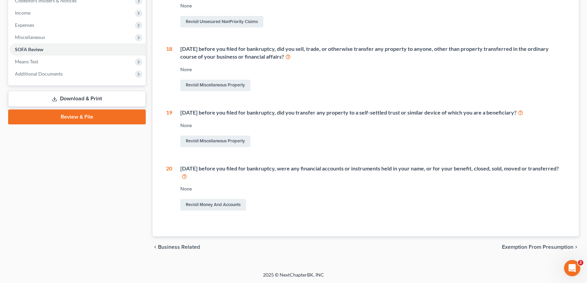
click at [192, 117] on div "Within 10 years before you filed for bankruptcy, did you transfer any property …" at bounding box center [368, 129] width 393 height 40
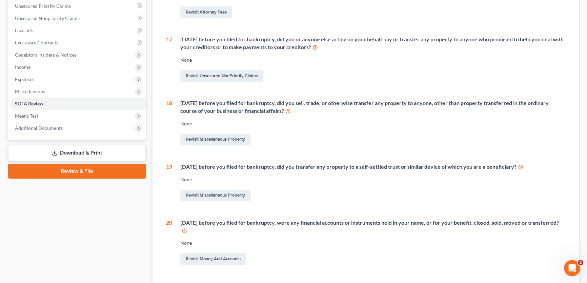
scroll to position [0, 0]
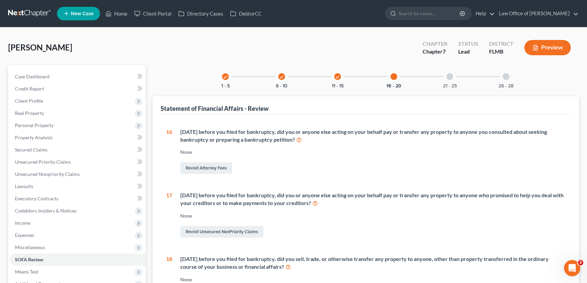
click at [451, 73] on div "21 - 25" at bounding box center [449, 76] width 23 height 23
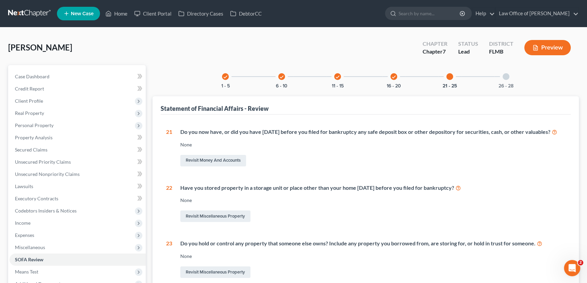
click at [508, 79] on div "26 - 28" at bounding box center [505, 76] width 23 height 23
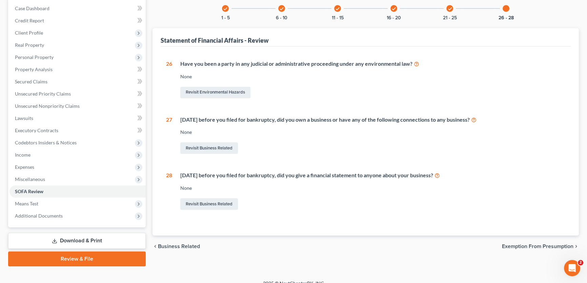
scroll to position [76, 0]
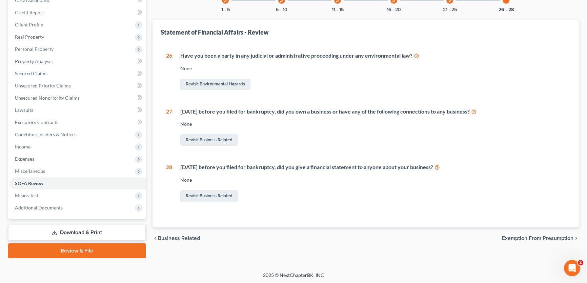
click at [345, 175] on div "Within 2 years before you filed for bankruptcy, did you give a financial statem…" at bounding box center [368, 183] width 393 height 40
click at [32, 197] on span "Means Test" at bounding box center [26, 195] width 23 height 6
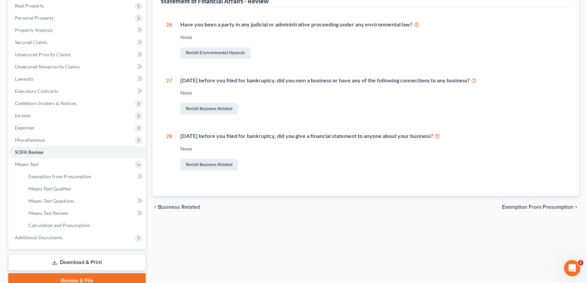
scroll to position [137, 0]
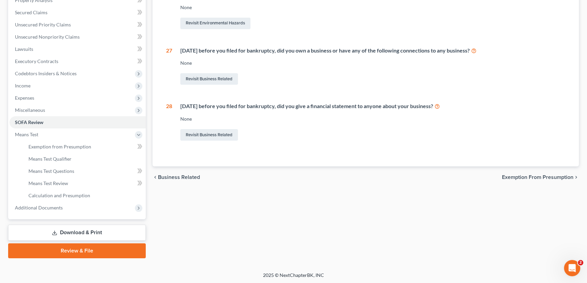
drag, startPoint x: 329, startPoint y: 226, endPoint x: 331, endPoint y: 230, distance: 4.4
click at [330, 229] on div "check 1 - 5 check 6 - 10 check 11 - 15 check 16 - 20 check 21 - 25 26 - 28 Stat…" at bounding box center [365, 93] width 433 height 330
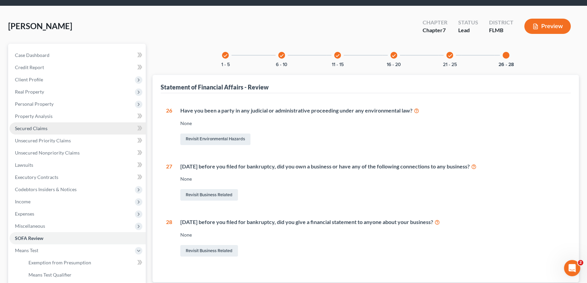
scroll to position [92, 0]
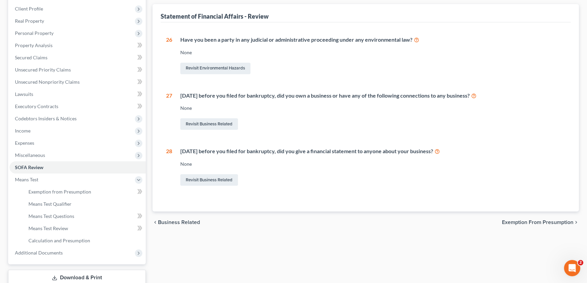
drag, startPoint x: 494, startPoint y: 95, endPoint x: 181, endPoint y: 91, distance: 312.8
click at [181, 92] on div "Within 4 years before you filed for bankruptcy, did you own a business or have …" at bounding box center [372, 96] width 385 height 8
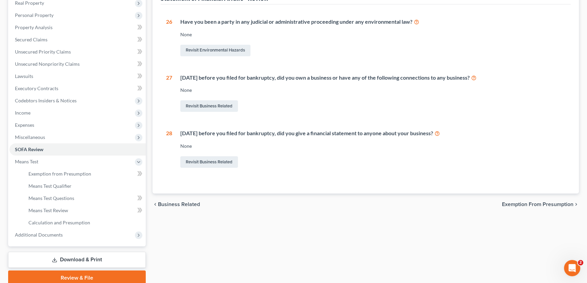
scroll to position [137, 0]
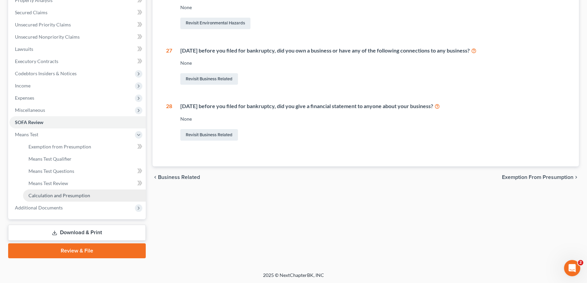
click at [72, 194] on span "Calculation and Presumption" at bounding box center [59, 195] width 62 height 6
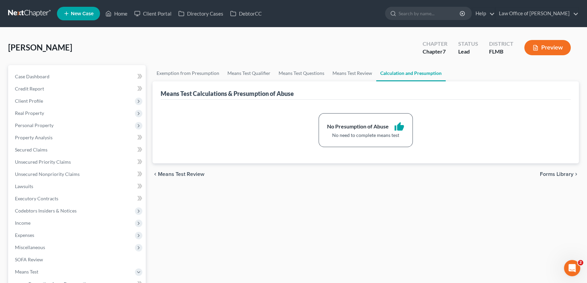
drag, startPoint x: 177, startPoint y: 29, endPoint x: 163, endPoint y: 28, distance: 13.2
click at [177, 29] on div "Elmore, Amy Upgraded Chapter Chapter 7 Status Lead District FLMB Preview Petiti…" at bounding box center [293, 218] width 587 height 382
click at [29, 10] on link at bounding box center [29, 13] width 43 height 12
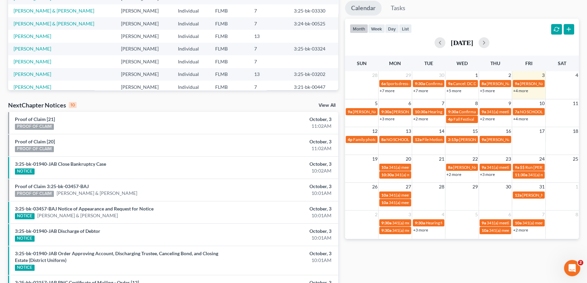
scroll to position [118, 0]
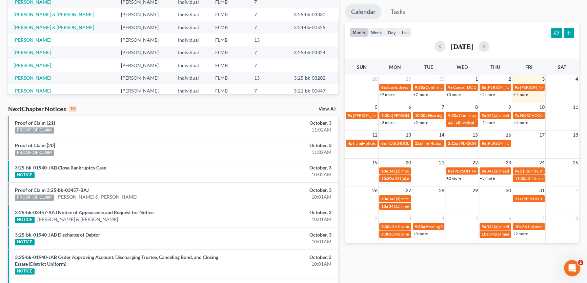
click at [522, 94] on link "+4 more" at bounding box center [520, 94] width 15 height 5
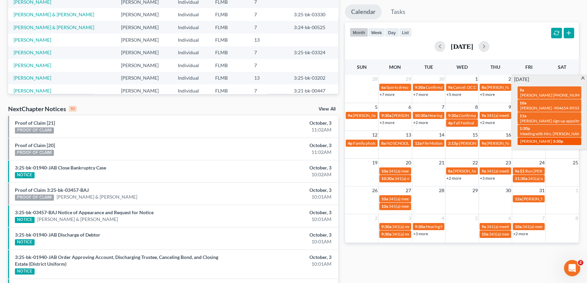
click at [539, 139] on span "[PERSON_NAME]" at bounding box center [536, 141] width 32 height 5
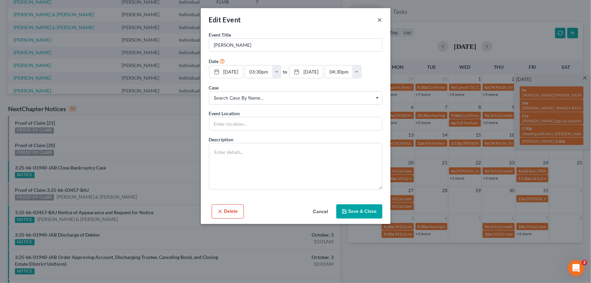
click at [378, 19] on button "×" at bounding box center [380, 20] width 5 height 8
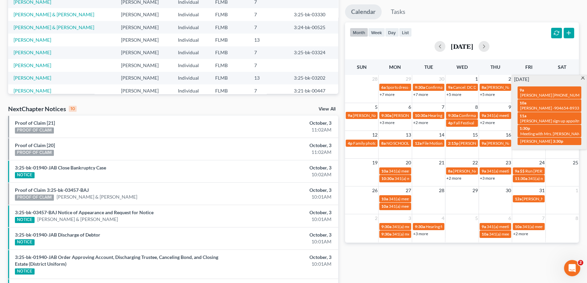
click at [486, 95] on link "+5 more" at bounding box center [487, 94] width 15 height 5
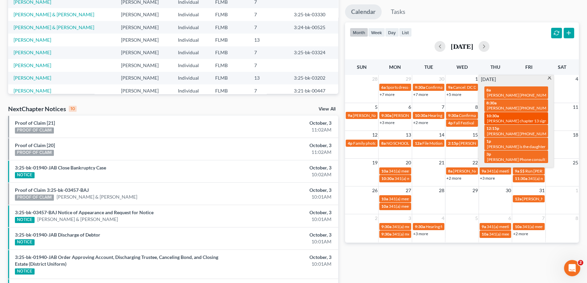
click at [520, 117] on div "10:30a Ashanti Green chapter 13 sign up appointment" at bounding box center [516, 118] width 60 height 11
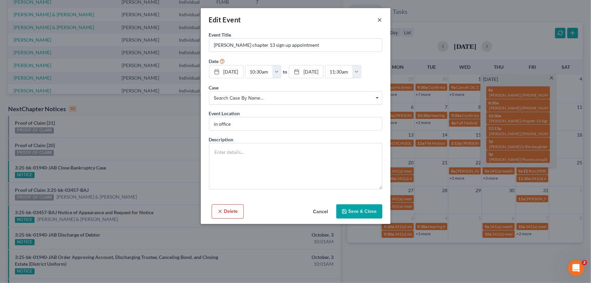
click at [381, 18] on button "×" at bounding box center [380, 20] width 5 height 8
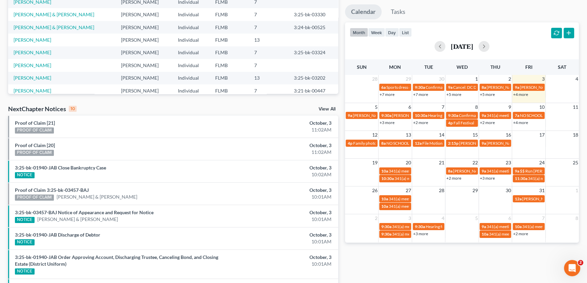
click at [456, 94] on link "+5 more" at bounding box center [453, 94] width 15 height 5
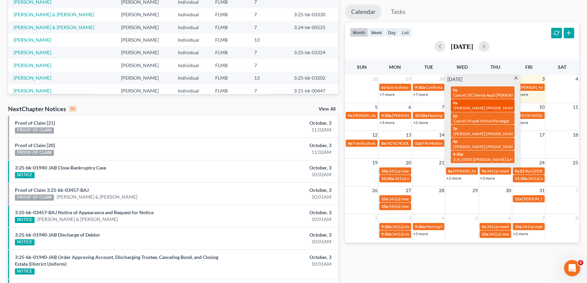
click at [493, 104] on div "9a Ashanti Green (904) 566-1789" at bounding box center [483, 105] width 60 height 11
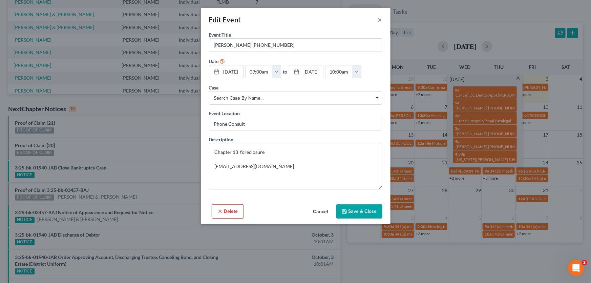
click at [380, 18] on button "×" at bounding box center [380, 20] width 5 height 8
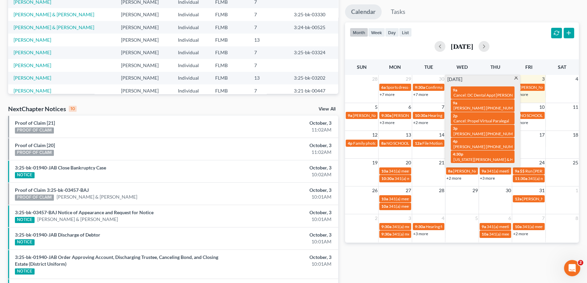
click at [389, 123] on link "+3 more" at bounding box center [387, 122] width 15 height 5
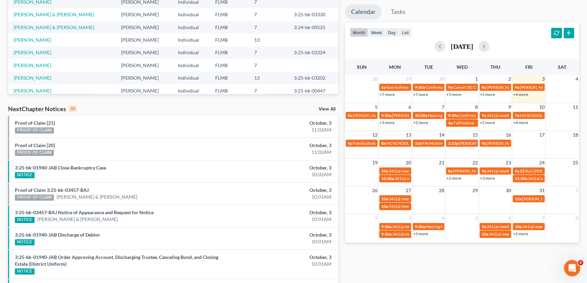
click at [523, 96] on link "+4 more" at bounding box center [520, 94] width 15 height 5
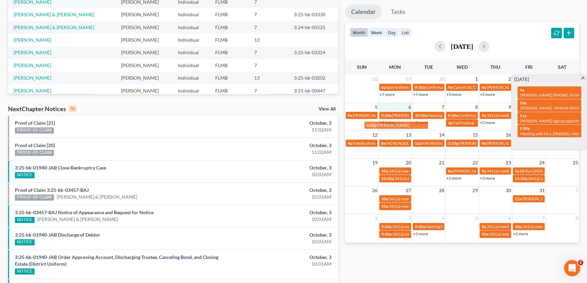
drag, startPoint x: 549, startPoint y: 137, endPoint x: 396, endPoint y: 125, distance: 153.6
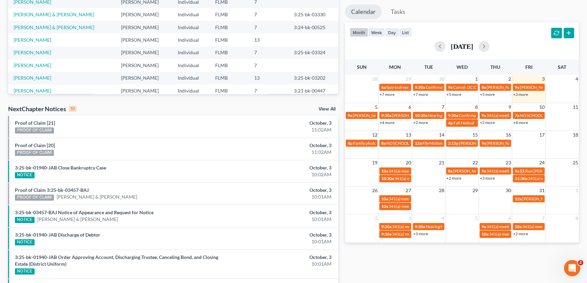
click at [389, 122] on link "+4 more" at bounding box center [387, 122] width 15 height 5
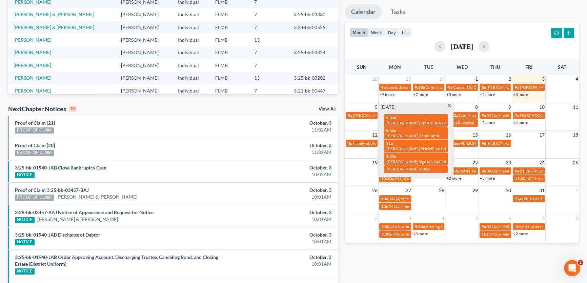
click at [448, 19] on ul "Calendar Tasks" at bounding box center [462, 13] width 234 height 18
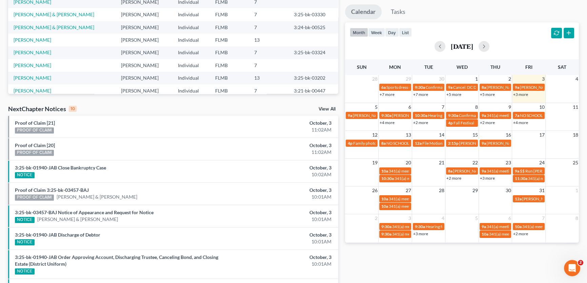
click at [390, 122] on link "+4 more" at bounding box center [387, 122] width 15 height 5
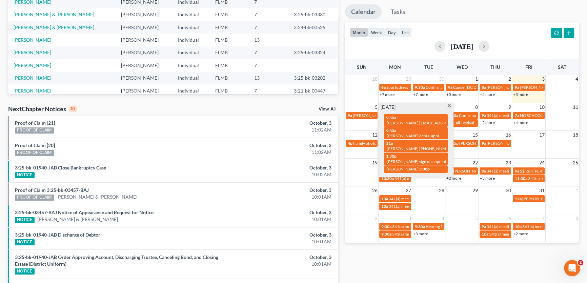
click at [522, 93] on link "+3 more" at bounding box center [520, 94] width 15 height 5
